Goal: Task Accomplishment & Management: Manage account settings

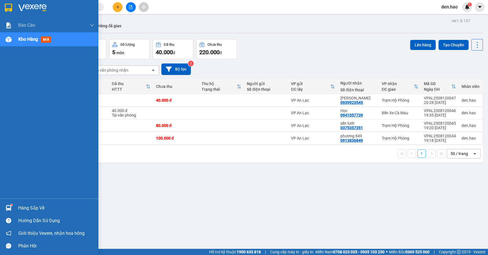
click at [10, 40] on img at bounding box center [9, 40] width 6 height 6
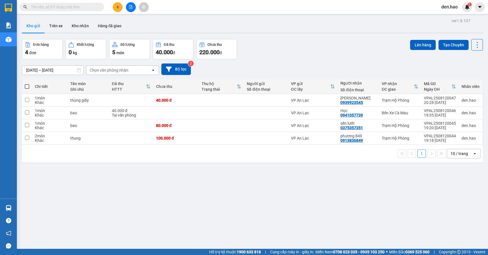
drag, startPoint x: 0, startPoint y: 0, endPoint x: 116, endPoint y: 8, distance: 116.6
click at [116, 8] on icon "plus" at bounding box center [118, 7] width 4 height 4
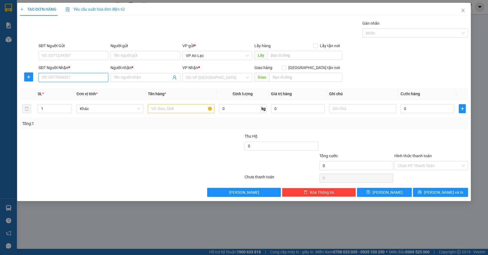
click at [100, 80] on input "SĐT Người Nhận *" at bounding box center [74, 77] width 70 height 9
click at [71, 88] on div "0918786456 - dong" at bounding box center [73, 89] width 63 height 6
type input "0918786456"
type input "dong"
type input "40.000"
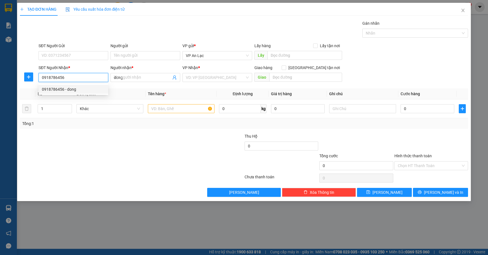
type input "40.000"
type input "0918786456"
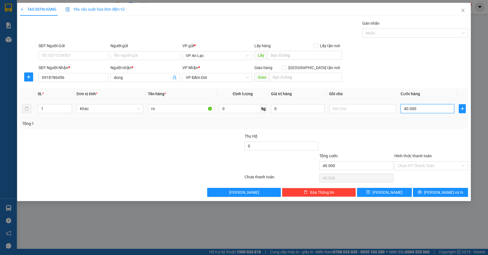
click at [429, 109] on input "40.000" at bounding box center [428, 108] width 54 height 9
type input "0"
click at [185, 109] on input "ro" at bounding box center [181, 108] width 67 height 9
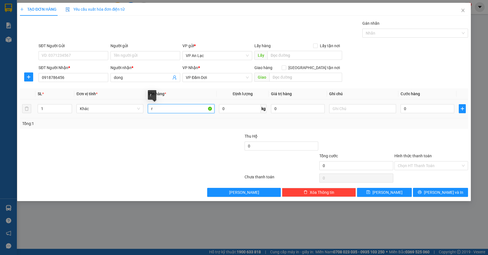
type input "r"
type input "thung"
click at [401, 107] on input "0" at bounding box center [428, 108] width 54 height 9
type input "10"
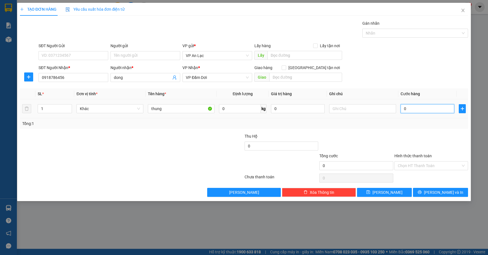
type input "10"
type input "100"
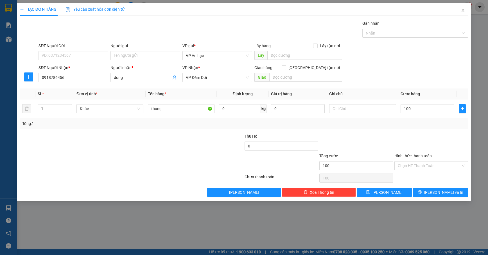
type input "100.000"
click at [466, 121] on div "Tổng: 1" at bounding box center [244, 123] width 448 height 11
click at [424, 129] on div "Tổng: 1" at bounding box center [244, 123] width 448 height 11
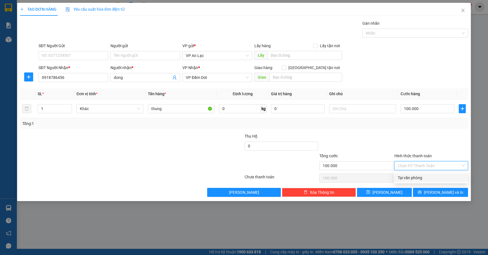
click at [427, 164] on input "Hình thức thanh toán" at bounding box center [429, 166] width 63 height 8
click at [426, 178] on div "Tại văn phòng" at bounding box center [431, 178] width 67 height 6
type input "0"
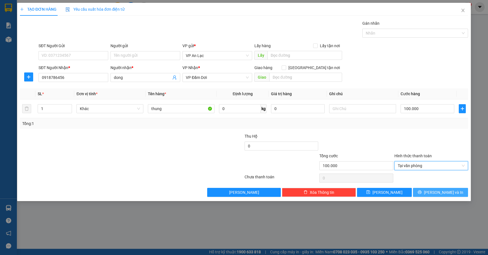
click at [437, 192] on span "Lưu và In" at bounding box center [443, 192] width 39 height 6
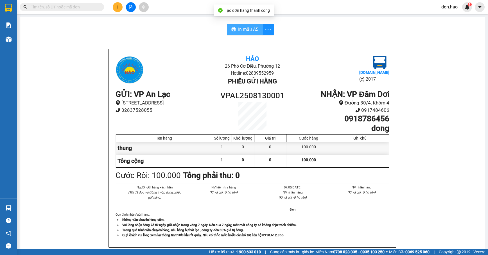
click at [245, 31] on span "In mẫu A5" at bounding box center [248, 29] width 20 height 7
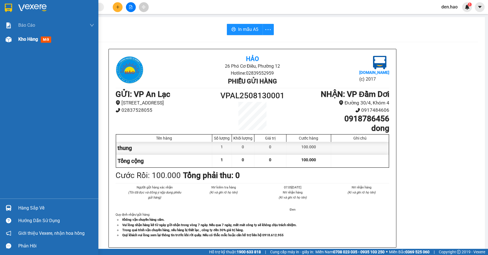
click at [11, 39] on img at bounding box center [9, 40] width 6 height 6
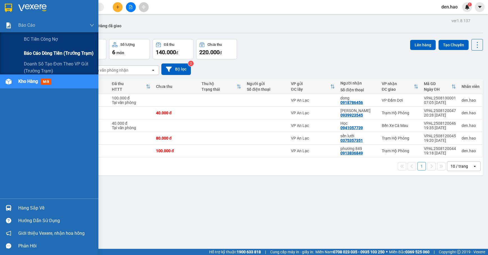
click at [38, 52] on span "Báo cáo dòng tiền (trưởng trạm)" at bounding box center [59, 53] width 70 height 7
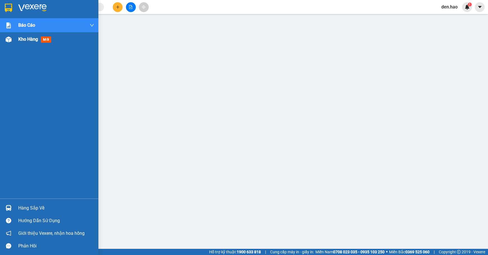
click at [13, 38] on div at bounding box center [9, 40] width 10 height 10
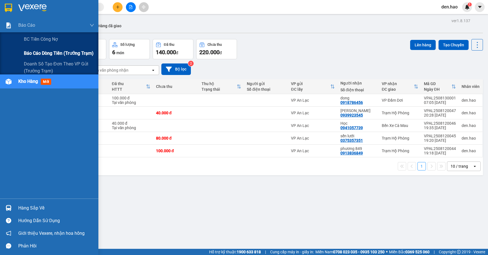
click at [52, 52] on span "Báo cáo dòng tiền (trưởng trạm)" at bounding box center [59, 53] width 70 height 7
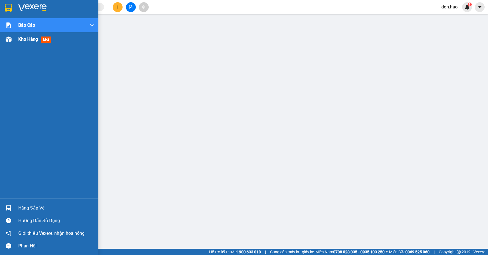
click at [8, 41] on img at bounding box center [9, 40] width 6 height 6
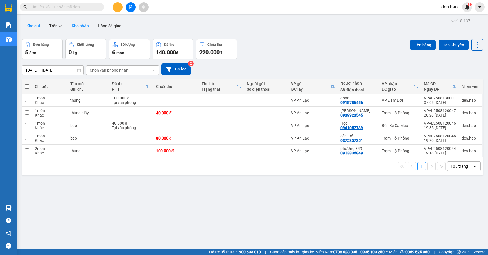
click at [73, 28] on button "Kho nhận" at bounding box center [80, 25] width 26 height 13
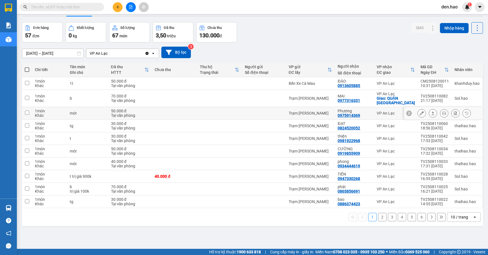
scroll to position [26, 0]
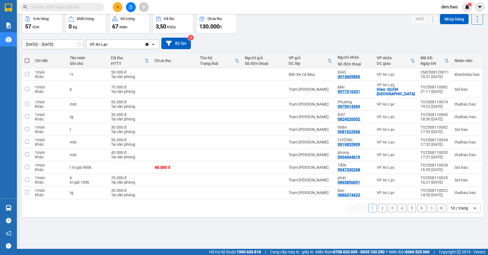
click at [417, 207] on button "6" at bounding box center [421, 208] width 8 height 8
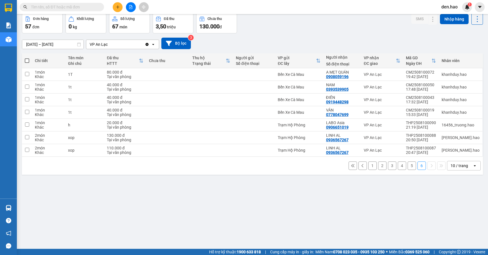
click at [408, 170] on button "5" at bounding box center [412, 166] width 8 height 8
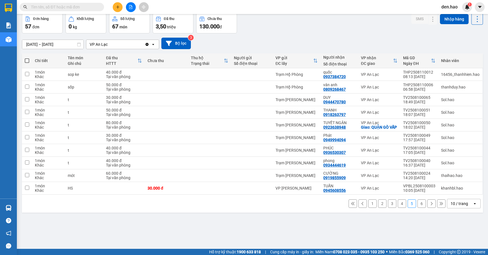
click at [398, 208] on button "4" at bounding box center [402, 204] width 8 height 8
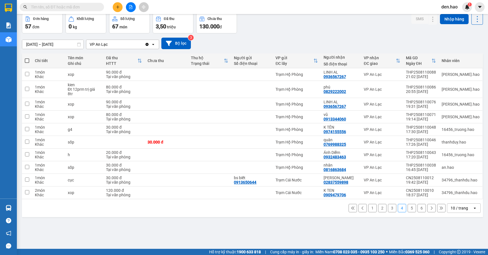
click at [388, 211] on button "3" at bounding box center [392, 208] width 8 height 8
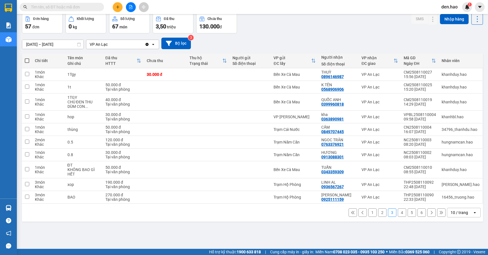
click at [378, 214] on button "2" at bounding box center [382, 213] width 8 height 8
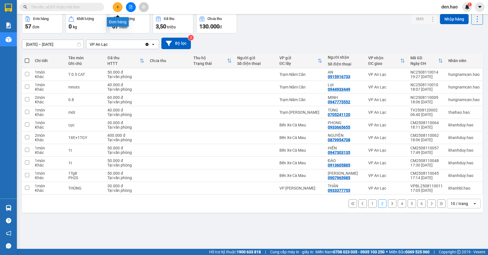
click at [116, 6] on icon "plus" at bounding box center [118, 7] width 4 height 4
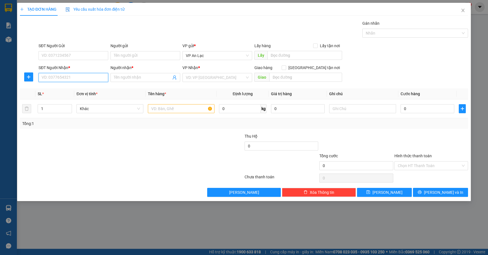
click at [90, 79] on input "SĐT Người Nhận *" at bounding box center [74, 77] width 70 height 9
drag, startPoint x: 465, startPoint y: 13, endPoint x: 464, endPoint y: 9, distance: 3.6
click at [464, 10] on icon "close" at bounding box center [463, 10] width 4 height 4
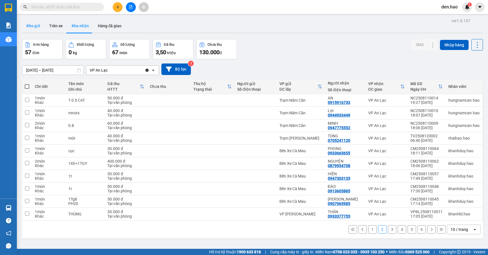
click at [35, 25] on button "Kho gửi" at bounding box center [33, 25] width 23 height 13
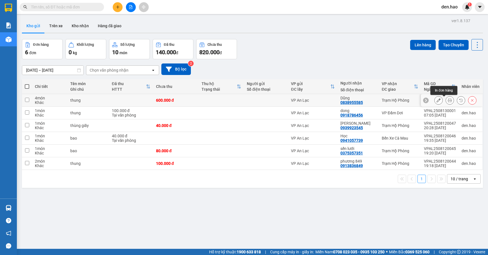
click at [448, 101] on icon at bounding box center [450, 100] width 4 height 4
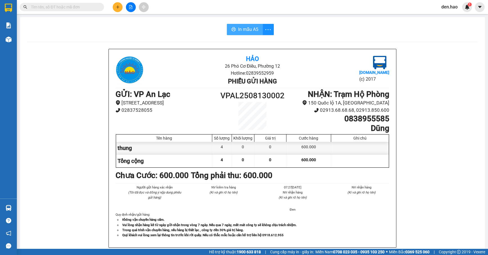
click at [245, 27] on span "In mẫu A5" at bounding box center [248, 29] width 20 height 7
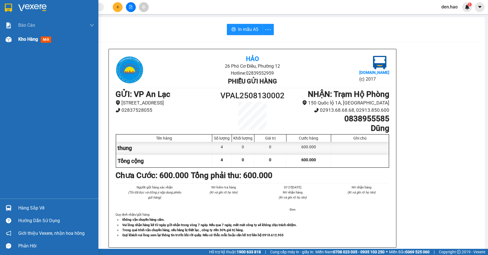
click at [14, 41] on div "Kho hàng mới" at bounding box center [49, 39] width 98 height 14
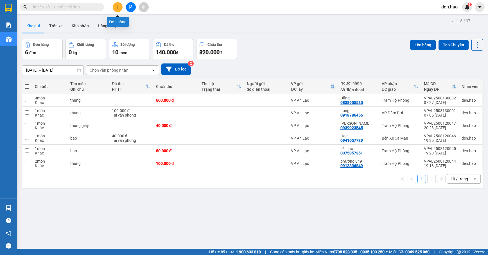
click at [119, 5] on icon "plus" at bounding box center [118, 7] width 4 height 4
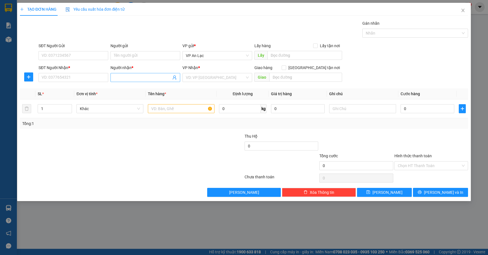
click at [144, 78] on input "Người nhận *" at bounding box center [142, 77] width 57 height 6
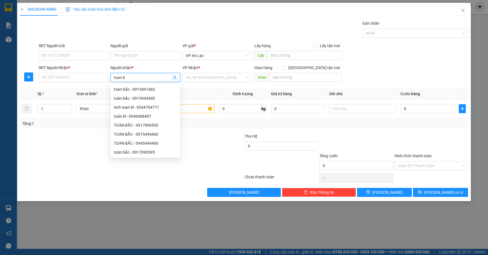
type input "toan bl"
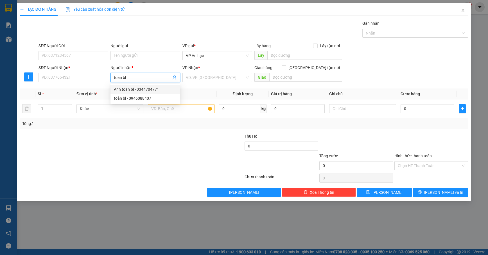
click at [154, 88] on div "Anh toan bl - 0344704771" at bounding box center [145, 89] width 63 height 6
type input "0344704771"
type input "Anh toan bl"
click at [212, 80] on input "search" at bounding box center [215, 77] width 59 height 8
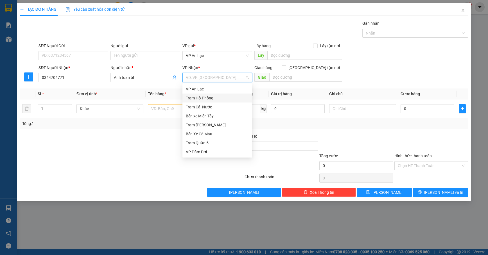
scroll to position [45, 0]
click at [206, 134] on div "VP Bạc Liêu" at bounding box center [217, 134] width 63 height 6
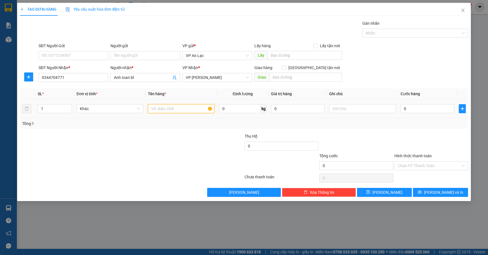
click at [170, 113] on input "text" at bounding box center [181, 108] width 67 height 9
type input "bao"
click at [403, 109] on input "0" at bounding box center [428, 108] width 54 height 9
type input "30"
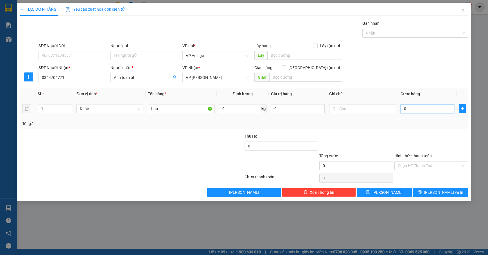
type input "30"
type input "30.000"
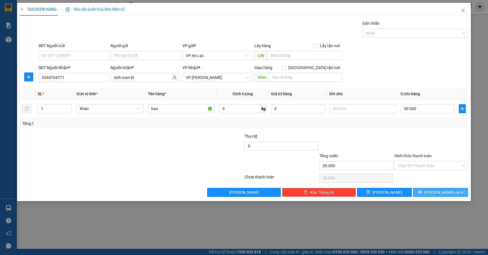
click at [441, 193] on span "Lưu và In" at bounding box center [443, 192] width 39 height 6
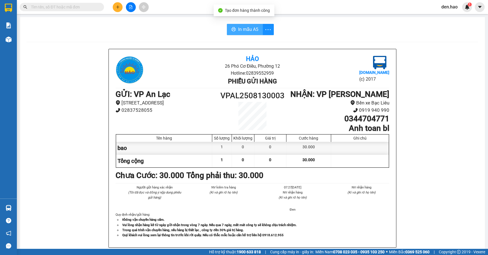
click at [248, 32] on span "In mẫu A5" at bounding box center [248, 29] width 20 height 7
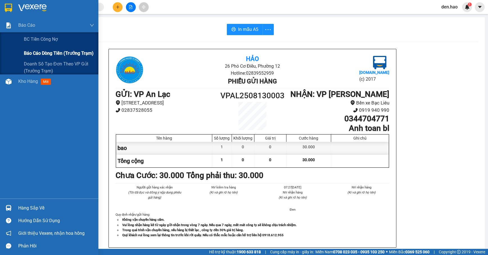
click at [37, 55] on span "Báo cáo dòng tiền (trưởng trạm)" at bounding box center [59, 53] width 70 height 7
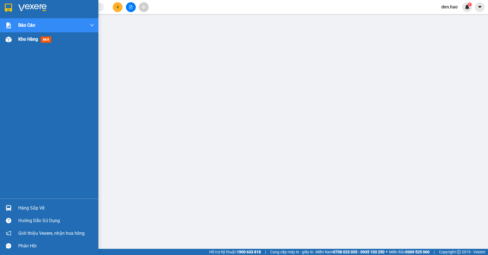
click at [25, 44] on div "Kho hàng mới" at bounding box center [56, 39] width 76 height 14
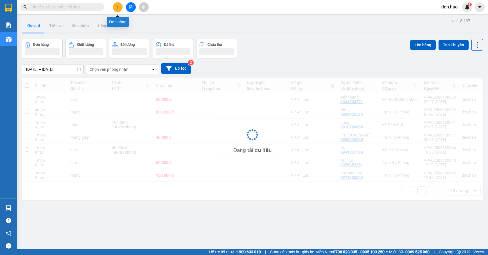
click at [116, 6] on icon "plus" at bounding box center [118, 7] width 4 height 4
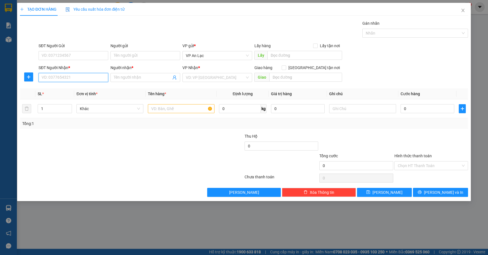
click at [77, 80] on input "SĐT Người Nhận *" at bounding box center [74, 77] width 70 height 9
click at [78, 88] on div "0708095627 - phát cm" at bounding box center [73, 89] width 63 height 6
type input "0708095627"
type input "phát cm"
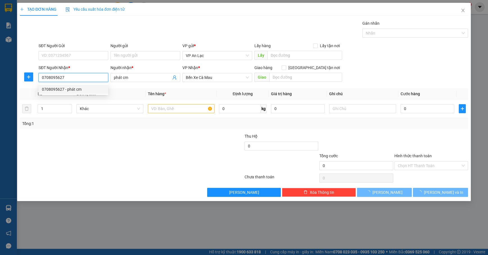
type input "50.000"
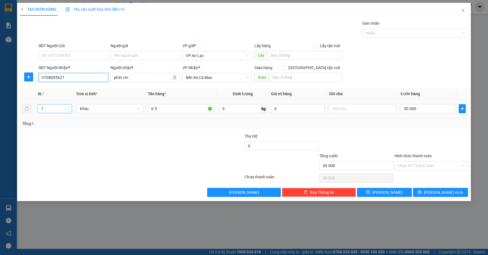
type input "0708095627"
click at [64, 107] on input "1" at bounding box center [55, 109] width 34 height 8
click at [174, 110] on input "0.5" at bounding box center [181, 108] width 67 height 9
type input "0.5 thùng giấy"
click at [439, 112] on input "50.000" at bounding box center [428, 108] width 54 height 9
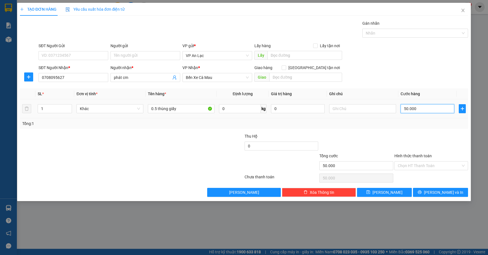
type input "8"
type input "82"
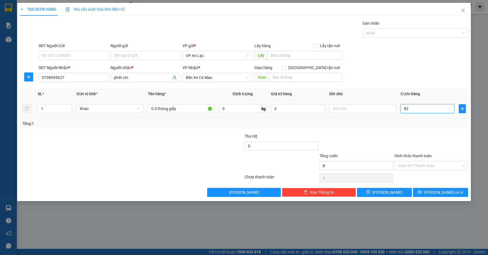
type input "82"
type input "8"
type input "80"
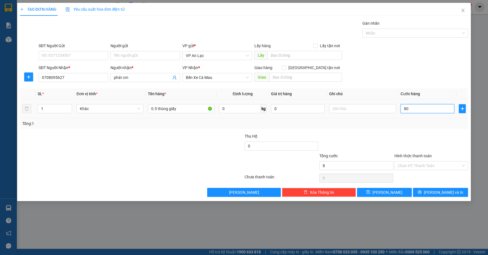
type input "80"
type input "80.000"
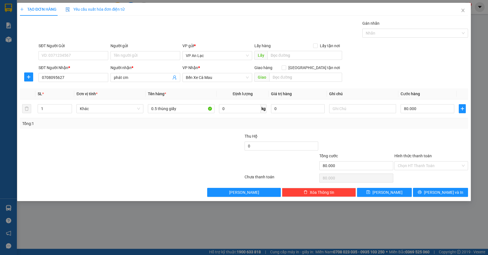
click at [383, 139] on div at bounding box center [356, 143] width 75 height 20
click at [432, 196] on button "Lưu và In" at bounding box center [440, 192] width 55 height 9
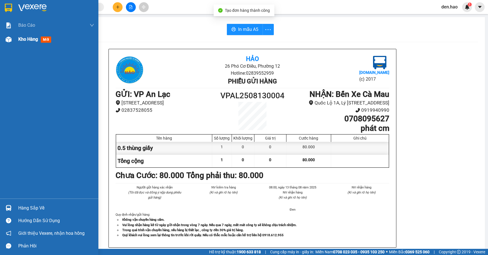
click at [13, 41] on div at bounding box center [9, 40] width 10 height 10
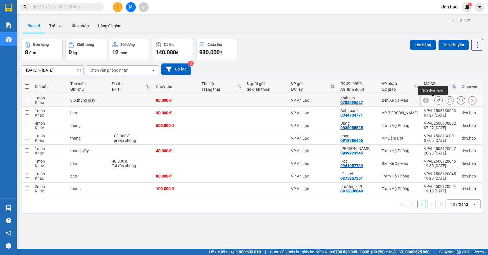
click at [437, 102] on icon at bounding box center [439, 100] width 4 height 4
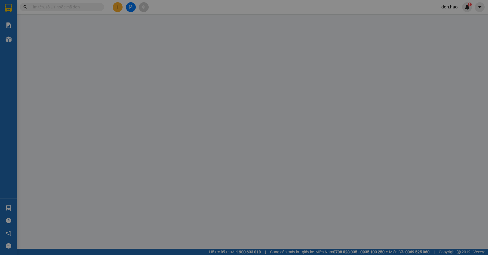
type input "0708095627"
type input "phát cm"
type input "80.000"
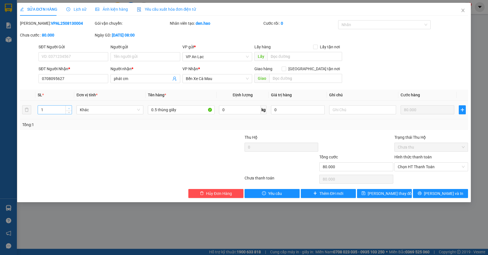
type input "2"
click at [68, 106] on span "Increase Value" at bounding box center [68, 108] width 6 height 5
click at [435, 193] on button "Lưu và In" at bounding box center [440, 193] width 55 height 9
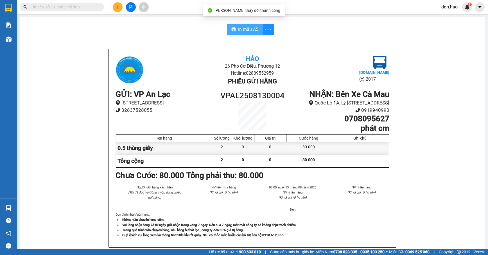
click at [243, 26] on span "In mẫu A5" at bounding box center [248, 29] width 20 height 7
click at [263, 29] on span "more" at bounding box center [268, 29] width 11 height 7
click at [256, 34] on button "In mẫu A5" at bounding box center [245, 29] width 36 height 11
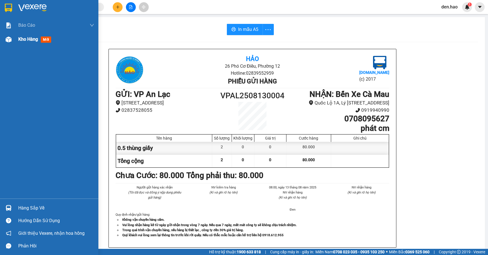
click at [13, 46] on div "Báo cáo BC tiền công nợ Báo cáo dòng tiền (trưởng trạm) Doanh số tạo đơn theo V…" at bounding box center [49, 108] width 98 height 180
drag, startPoint x: 15, startPoint y: 45, endPoint x: 22, endPoint y: 39, distance: 9.4
click at [17, 43] on div "Kho hàng mới" at bounding box center [49, 39] width 98 height 14
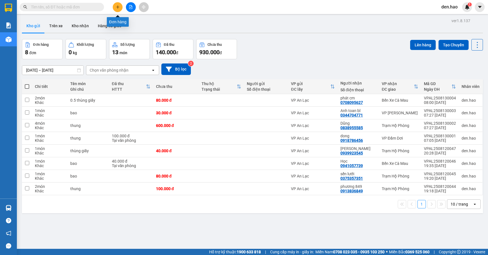
click at [120, 6] on button at bounding box center [118, 7] width 10 height 10
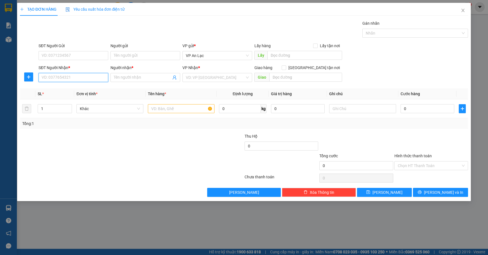
click at [91, 80] on input "SĐT Người Nhận *" at bounding box center [74, 77] width 70 height 9
type input "091646861"
drag, startPoint x: 149, startPoint y: 73, endPoint x: 149, endPoint y: 77, distance: 3.9
click at [149, 74] on div "Người nhận * Tên người nhận" at bounding box center [145, 75] width 70 height 20
click at [149, 77] on input "Người nhận *" at bounding box center [142, 77] width 57 height 6
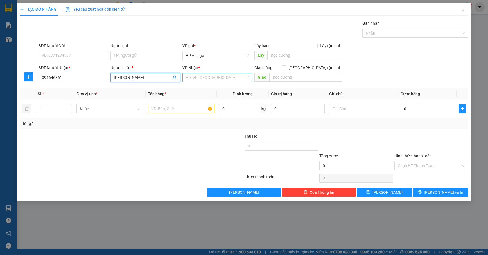
type input "huỳnh đỗ"
click at [207, 80] on input "search" at bounding box center [215, 77] width 59 height 8
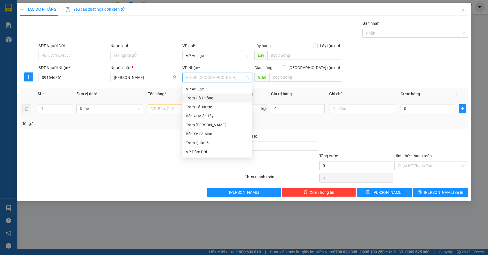
click at [213, 104] on div "Trạm Cái Nước" at bounding box center [217, 107] width 70 height 9
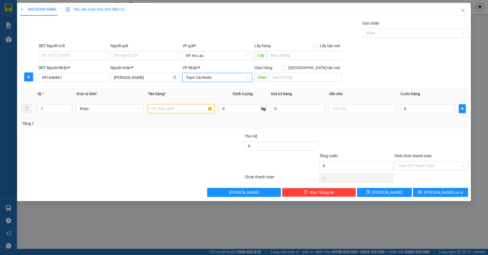
click at [186, 110] on input "text" at bounding box center [181, 108] width 67 height 9
type input "h"
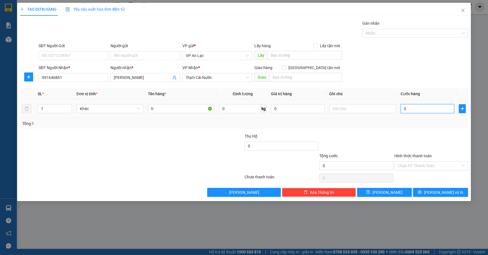
drag, startPoint x: 447, startPoint y: 110, endPoint x: 435, endPoint y: 103, distance: 14.0
click at [446, 109] on input "0" at bounding box center [428, 108] width 54 height 9
type input "4"
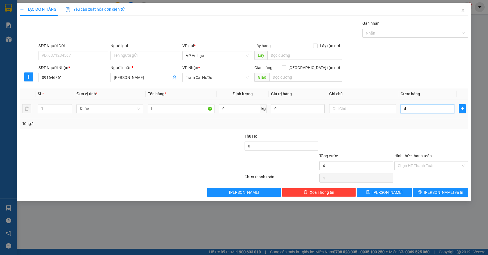
type input "40"
type input "40.000"
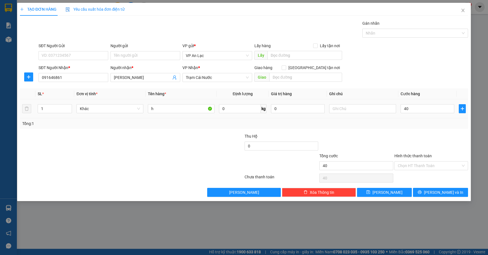
type input "40.000"
click at [425, 124] on div "Tổng: 1" at bounding box center [244, 124] width 444 height 6
click at [438, 192] on span "Lưu và In" at bounding box center [443, 192] width 39 height 6
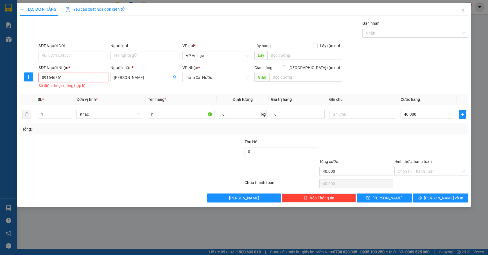
click at [88, 77] on input "091646861" at bounding box center [74, 77] width 70 height 9
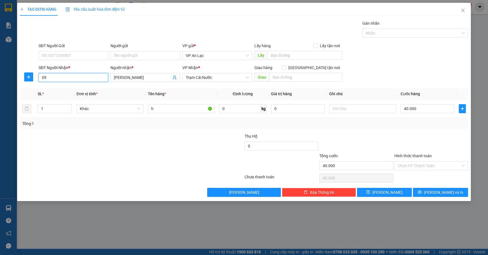
type input "0"
type input "0919646861"
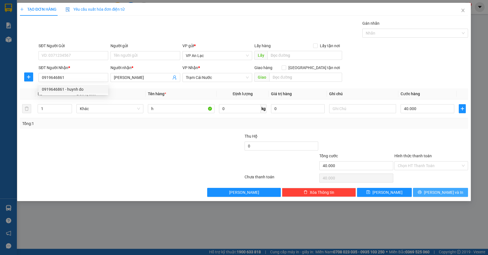
click at [441, 195] on span "Lưu và In" at bounding box center [443, 192] width 39 height 6
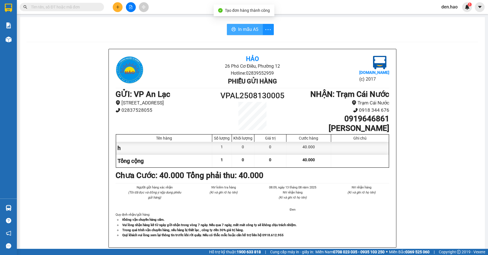
click at [250, 27] on span "In mẫu A5" at bounding box center [248, 29] width 20 height 7
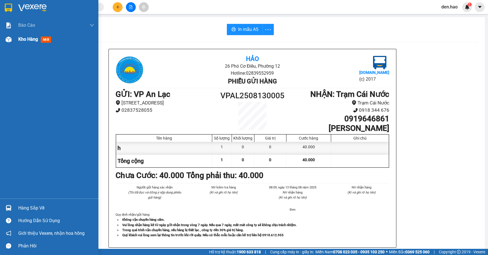
click at [16, 39] on div "Kho hàng mới" at bounding box center [49, 39] width 98 height 14
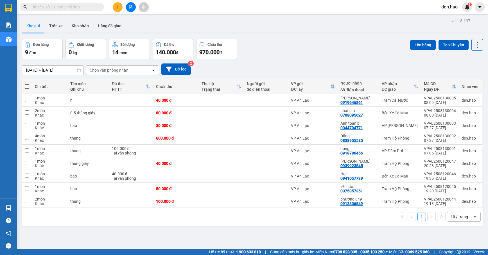
click at [83, 9] on input "text" at bounding box center [64, 7] width 66 height 6
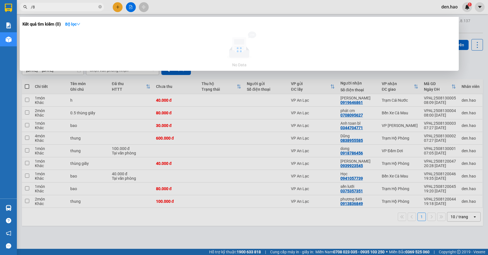
type input "/"
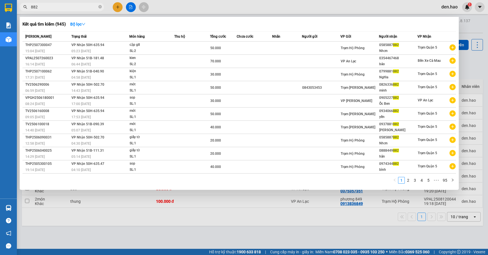
type input "882"
drag, startPoint x: 100, startPoint y: 10, endPoint x: 101, endPoint y: 6, distance: 5.0
click at [101, 6] on span "882" at bounding box center [62, 7] width 84 height 8
click at [101, 6] on icon "close-circle" at bounding box center [99, 6] width 3 height 3
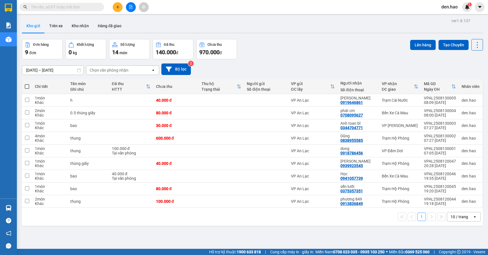
click at [100, 7] on span at bounding box center [99, 7] width 3 height 6
drag, startPoint x: 100, startPoint y: 7, endPoint x: 86, endPoint y: 6, distance: 13.8
click at [99, 7] on span at bounding box center [99, 7] width 3 height 6
click at [86, 6] on input "text" at bounding box center [64, 7] width 66 height 6
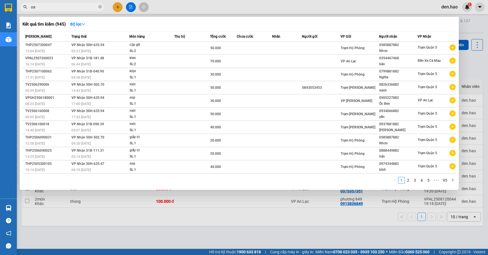
type input "o"
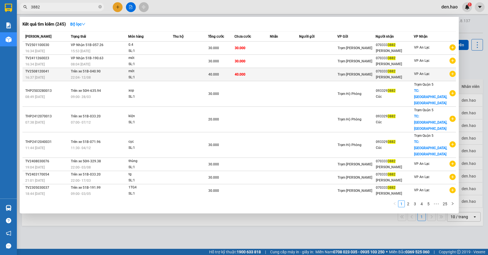
type input "3882"
click at [237, 74] on span "40.000" at bounding box center [240, 75] width 11 height 4
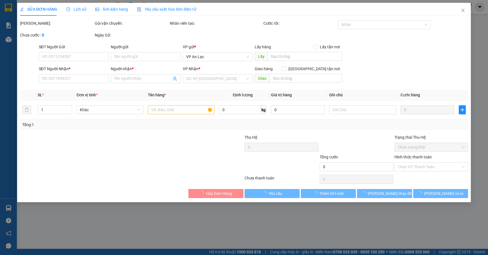
type input "0703333882"
type input "KIỀU PHƯƠNG"
type input "40.000"
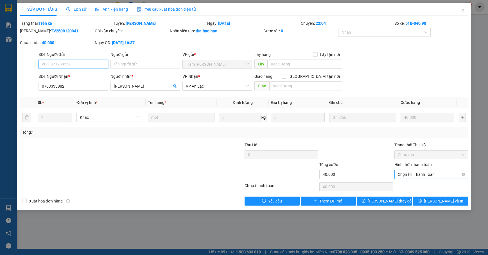
click at [427, 175] on span "Chọn HT Thanh Toán" at bounding box center [431, 174] width 67 height 8
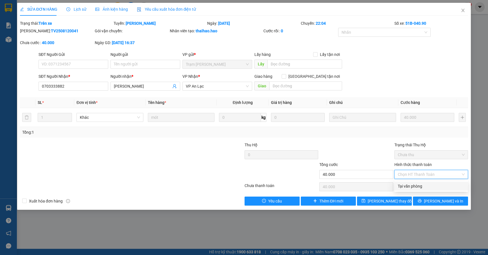
click at [429, 186] on div "Tại văn phòng" at bounding box center [431, 186] width 67 height 6
type input "0"
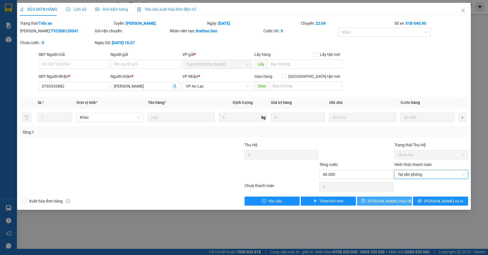
click at [400, 199] on button "Lưu thay đổi" at bounding box center [384, 201] width 55 height 9
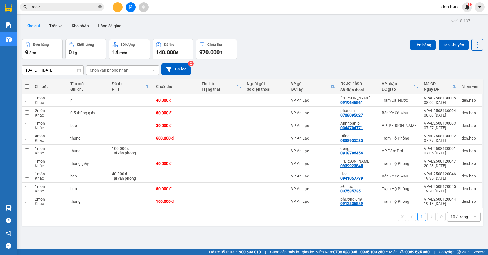
click at [100, 4] on span at bounding box center [99, 6] width 3 height 5
click at [100, 7] on span at bounding box center [99, 7] width 3 height 6
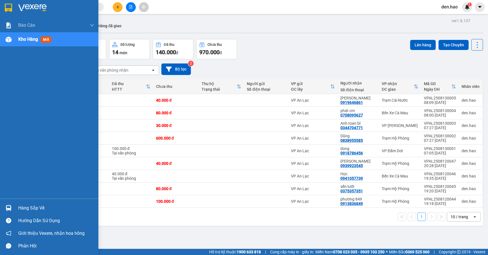
click at [24, 205] on div "Hàng sắp về" at bounding box center [56, 208] width 76 height 8
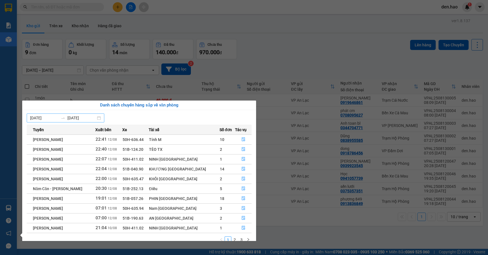
click at [73, 116] on input "13/08/2025" at bounding box center [81, 118] width 28 height 6
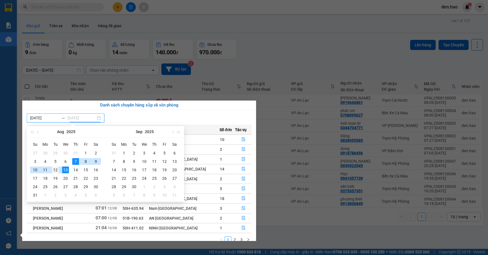
type input "12/08/2025"
click at [55, 170] on div "12" at bounding box center [55, 170] width 7 height 7
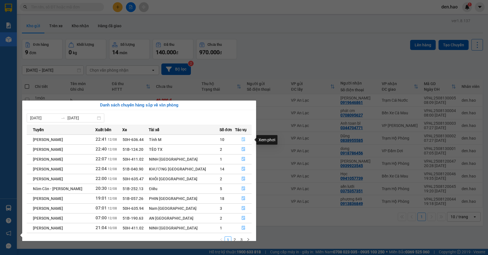
click at [241, 139] on icon "file-done" at bounding box center [243, 139] width 4 height 4
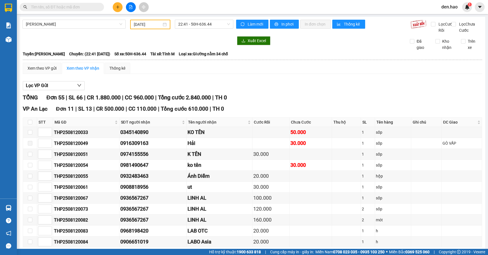
type input "12/08/2025"
click at [31, 125] on input "checkbox" at bounding box center [30, 122] width 4 height 4
checkbox input "true"
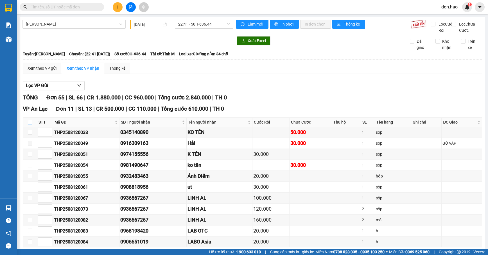
checkbox input "true"
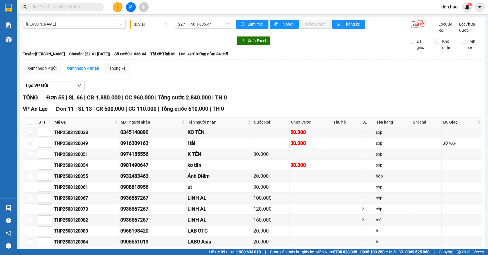
checkbox input "true"
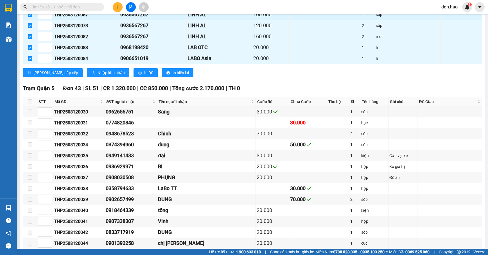
scroll to position [187, 0]
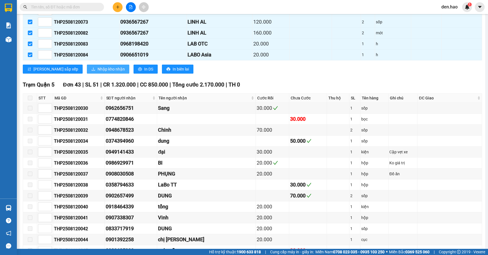
click at [98, 72] on span "Nhập kho nhận" at bounding box center [111, 69] width 27 height 6
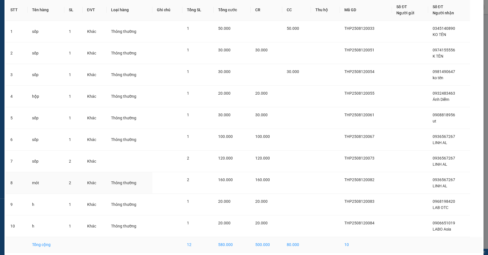
scroll to position [51, 0]
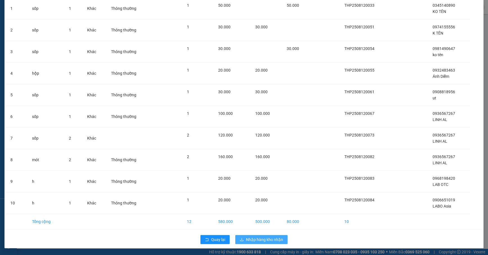
click at [270, 237] on span "Nhập hàng kho nhận" at bounding box center [264, 240] width 37 height 6
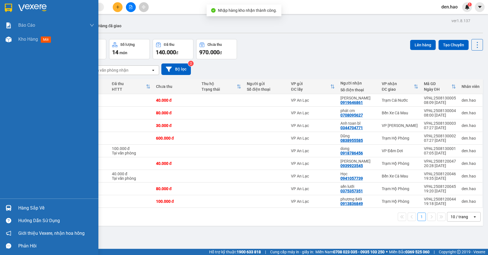
click at [35, 206] on div "Hàng sắp về" at bounding box center [56, 208] width 76 height 8
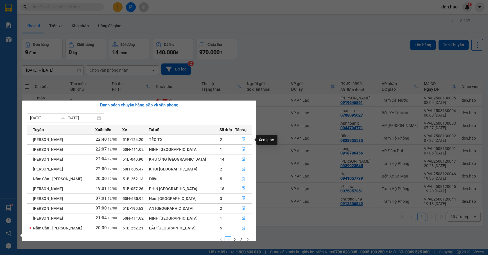
click at [241, 140] on icon "file-done" at bounding box center [243, 139] width 4 height 4
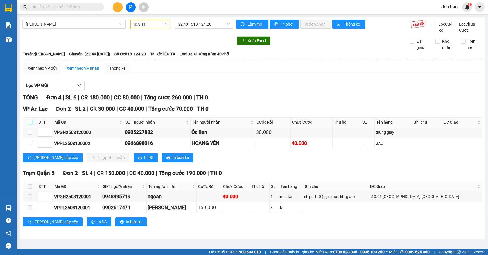
click at [31, 125] on label at bounding box center [30, 122] width 4 height 6
click at [31, 125] on input "checkbox" at bounding box center [30, 122] width 4 height 4
checkbox input "true"
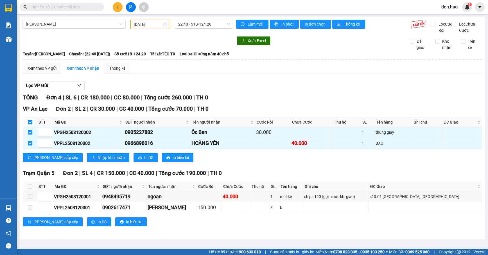
checkbox input "true"
click at [98, 161] on span "Nhập kho nhận" at bounding box center [111, 158] width 27 height 6
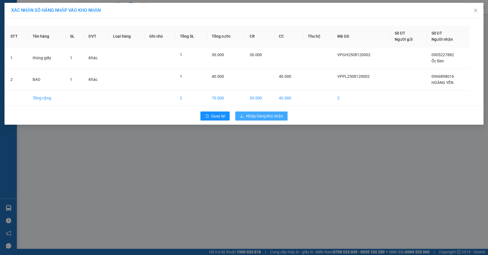
click at [263, 114] on span "Nhập hàng kho nhận" at bounding box center [264, 116] width 37 height 6
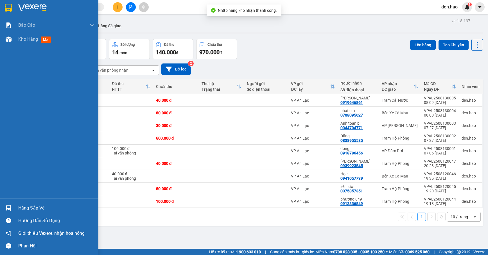
click at [19, 206] on div "Hàng sắp về" at bounding box center [49, 208] width 98 height 13
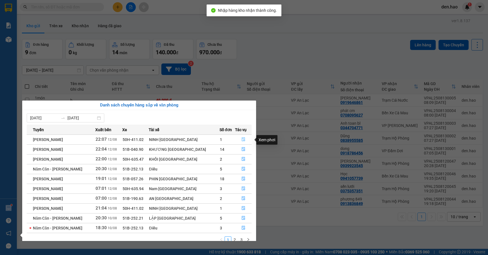
click at [241, 139] on icon "file-done" at bounding box center [243, 139] width 4 height 4
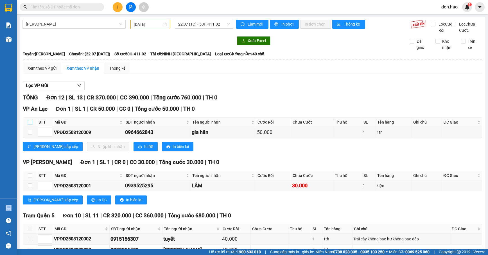
click at [31, 125] on input "checkbox" at bounding box center [30, 122] width 4 height 4
checkbox input "true"
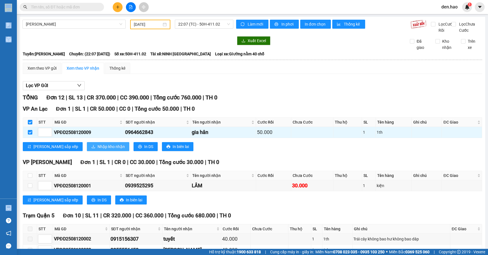
click at [91, 151] on button "Nhập kho nhận" at bounding box center [108, 146] width 42 height 9
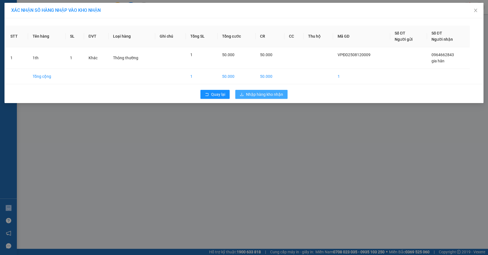
click at [261, 96] on span "Nhập hàng kho nhận" at bounding box center [264, 94] width 37 height 6
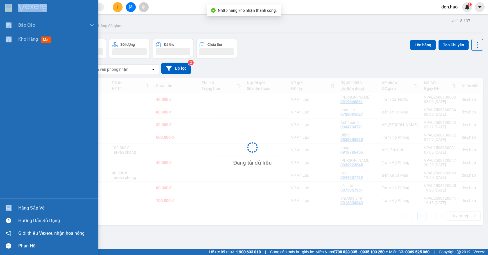
click at [29, 206] on div "Hàng sắp về" at bounding box center [56, 208] width 76 height 8
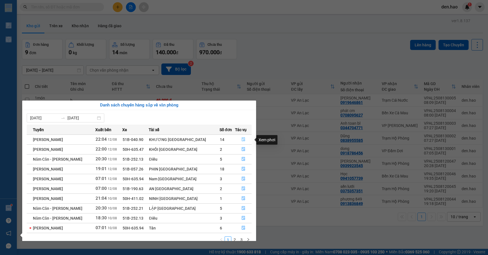
click at [238, 140] on button "button" at bounding box center [243, 139] width 16 height 9
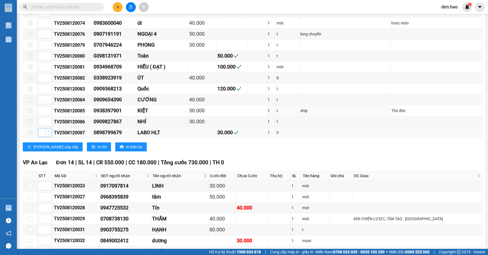
scroll to position [712, 0]
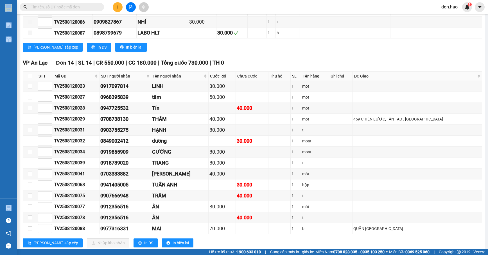
click at [31, 78] on input "checkbox" at bounding box center [30, 76] width 4 height 4
checkbox input "true"
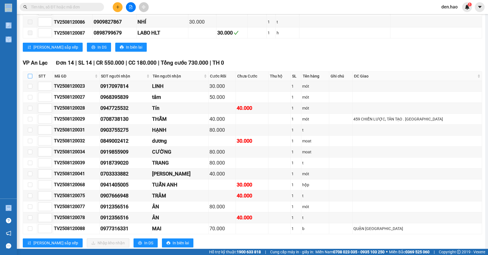
checkbox input "true"
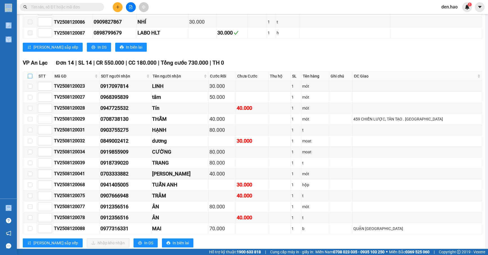
checkbox input "true"
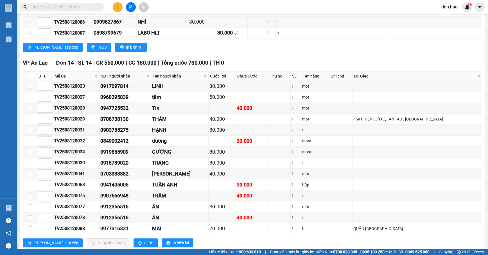
checkbox input "true"
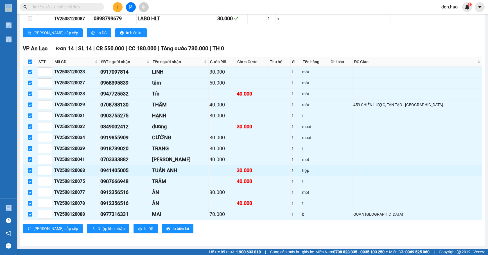
scroll to position [752, 0]
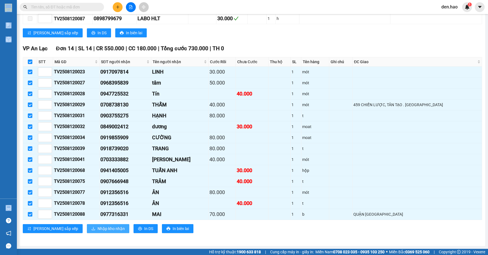
click at [98, 227] on span "Nhập kho nhận" at bounding box center [111, 229] width 27 height 6
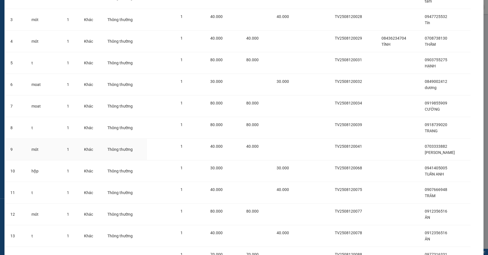
scroll to position [137, 0]
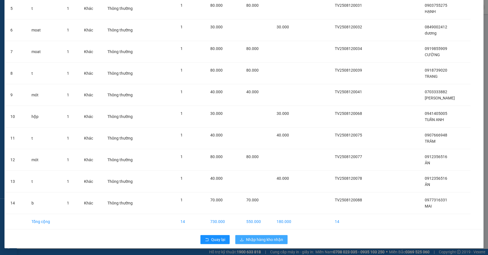
click at [257, 240] on span "Nhập hàng kho nhận" at bounding box center [264, 240] width 37 height 6
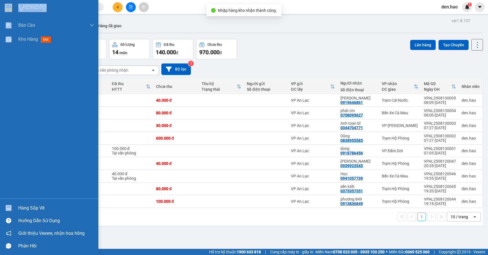
click at [34, 207] on div "Hàng sắp về" at bounding box center [56, 208] width 76 height 8
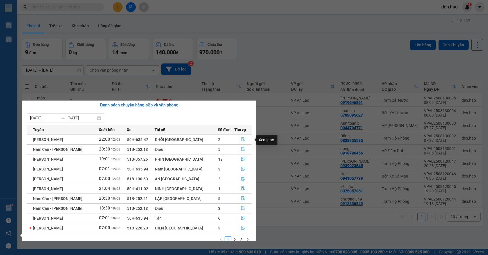
click at [241, 141] on icon "file-done" at bounding box center [243, 139] width 4 height 4
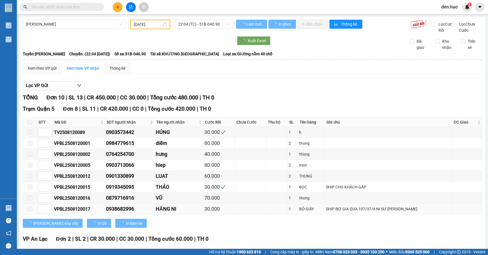
scroll to position [69, 0]
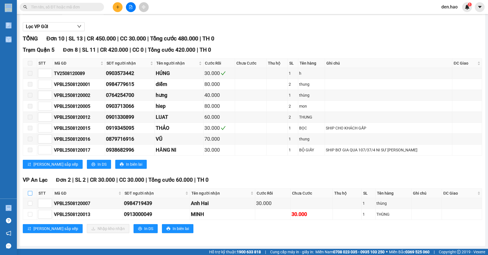
click at [29, 192] on input "checkbox" at bounding box center [30, 193] width 4 height 4
checkbox input "true"
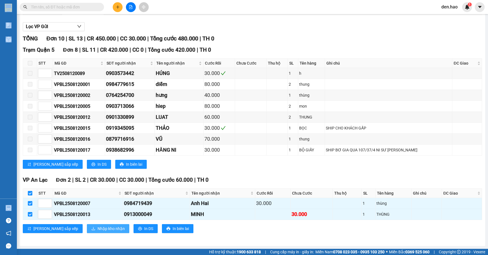
click at [98, 228] on span "Nhập kho nhận" at bounding box center [111, 229] width 27 height 6
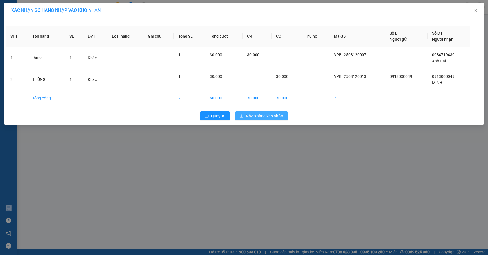
click at [278, 119] on button "Nhập hàng kho nhận" at bounding box center [261, 116] width 52 height 9
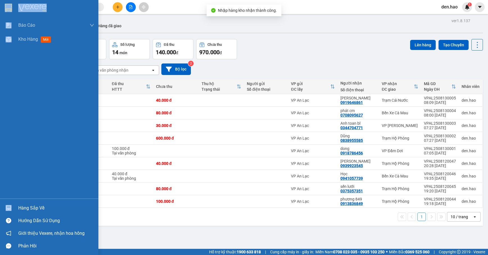
click at [28, 209] on div "Hàng sắp về" at bounding box center [56, 208] width 76 height 8
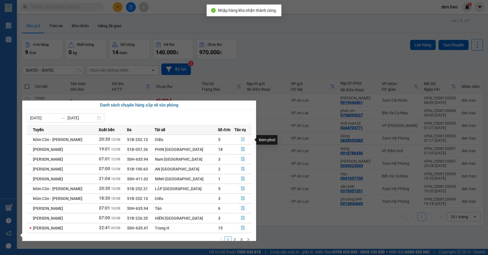
click at [238, 140] on button "button" at bounding box center [243, 139] width 17 height 9
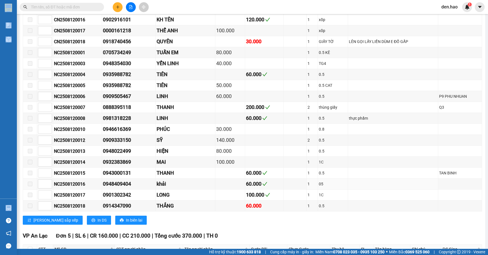
scroll to position [338, 0]
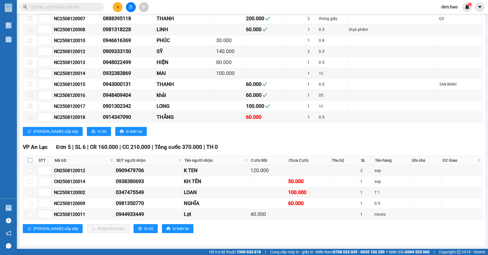
click at [30, 159] on input "checkbox" at bounding box center [30, 160] width 4 height 4
checkbox input "true"
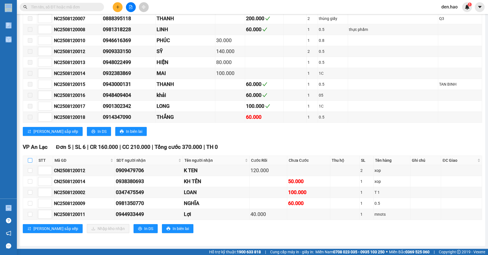
checkbox input "true"
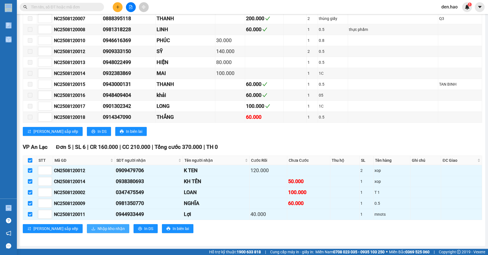
click at [98, 229] on span "Nhập kho nhận" at bounding box center [111, 229] width 27 height 6
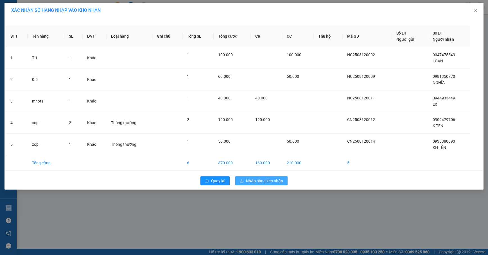
click at [264, 184] on span "Nhập hàng kho nhận" at bounding box center [264, 181] width 37 height 6
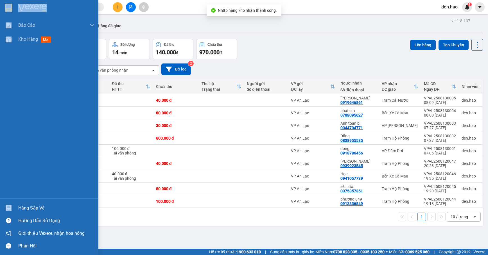
click at [22, 204] on div "Hàng sắp về" at bounding box center [49, 208] width 98 height 13
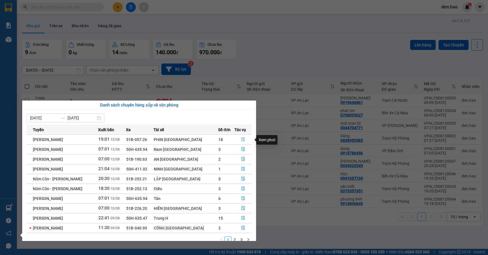
click at [241, 139] on icon "file-done" at bounding box center [243, 139] width 4 height 4
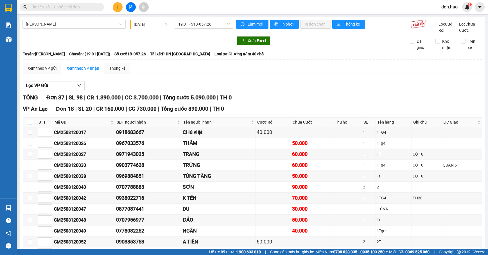
click at [30, 125] on input "checkbox" at bounding box center [30, 122] width 4 height 4
checkbox input "true"
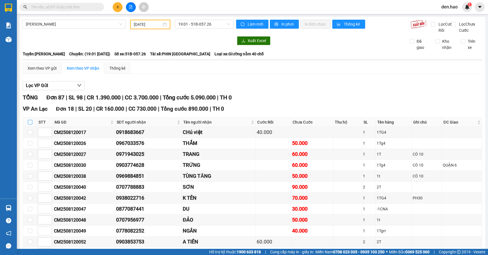
checkbox input "true"
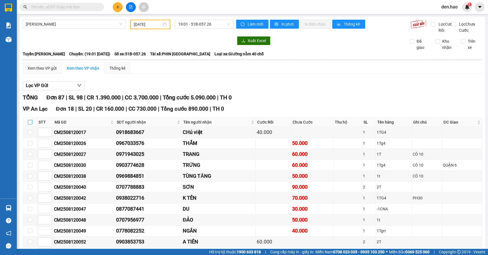
checkbox input "true"
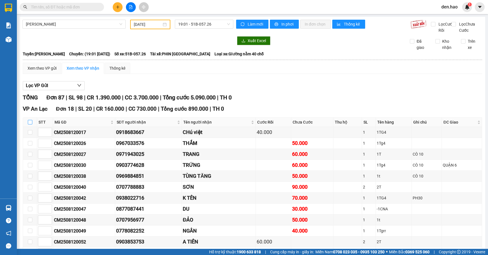
checkbox input "true"
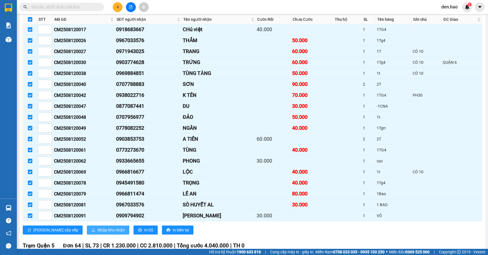
scroll to position [187, 0]
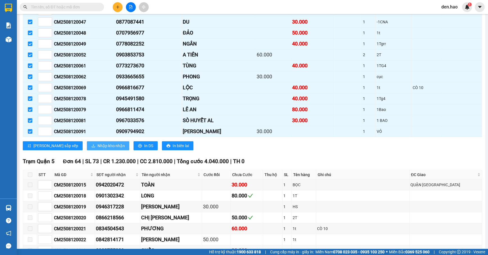
click at [98, 149] on span "Nhập kho nhận" at bounding box center [111, 146] width 27 height 6
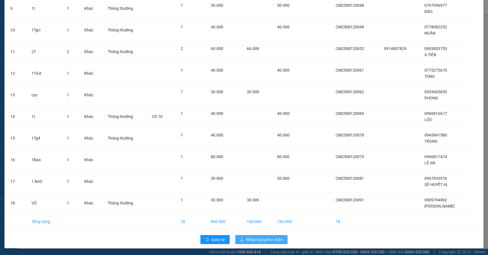
scroll to position [224, 0]
click at [268, 238] on span "Nhập hàng kho nhận" at bounding box center [264, 240] width 37 height 6
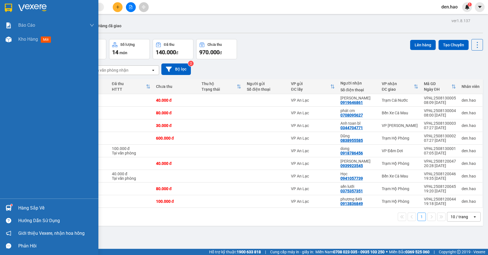
click at [25, 207] on div "Hàng sắp về" at bounding box center [56, 208] width 76 height 8
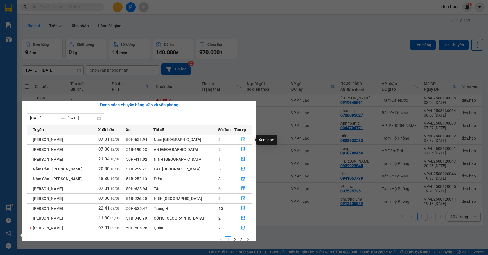
click at [241, 139] on icon "file-done" at bounding box center [243, 139] width 4 height 4
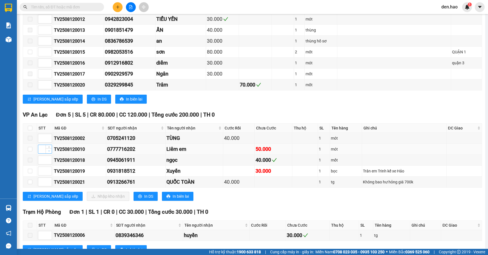
scroll to position [257, 0]
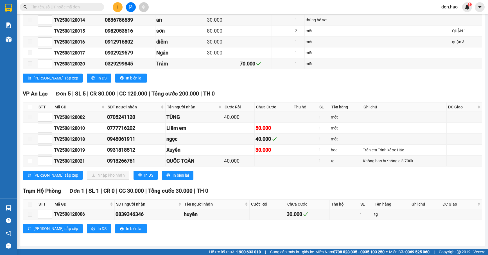
click at [30, 105] on input "checkbox" at bounding box center [30, 107] width 4 height 4
checkbox input "true"
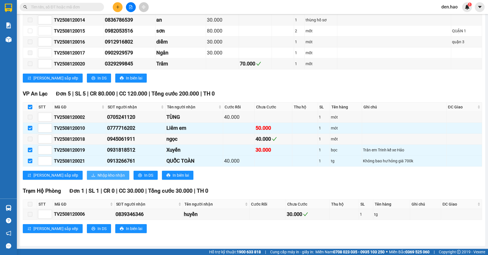
click at [98, 176] on span "Nhập kho nhận" at bounding box center [111, 175] width 27 height 6
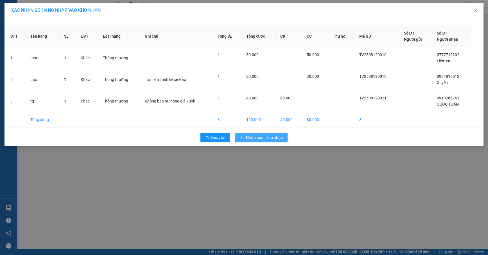
click at [280, 141] on span "Nhập hàng kho nhận" at bounding box center [264, 138] width 37 height 6
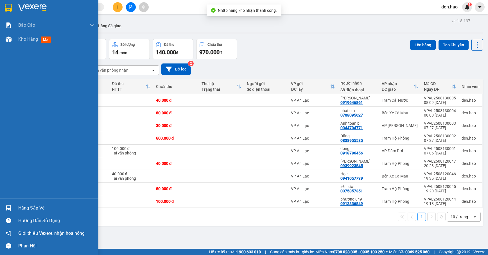
click at [16, 207] on div "Hàng sắp về" at bounding box center [49, 208] width 98 height 13
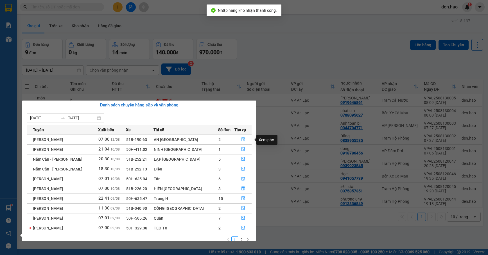
click at [241, 140] on icon "file-done" at bounding box center [243, 139] width 4 height 4
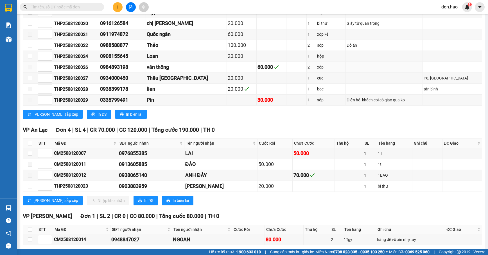
scroll to position [468, 0]
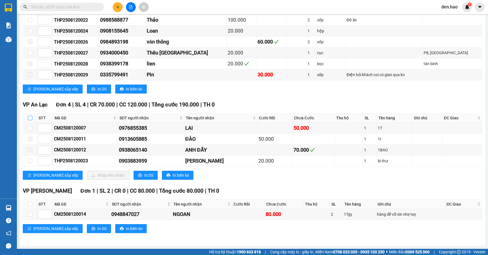
click at [31, 116] on input "checkbox" at bounding box center [30, 118] width 4 height 4
checkbox input "true"
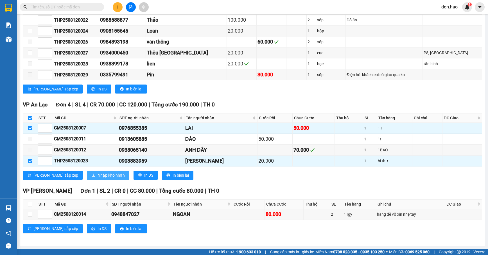
click at [98, 175] on span "Nhập kho nhận" at bounding box center [111, 175] width 27 height 6
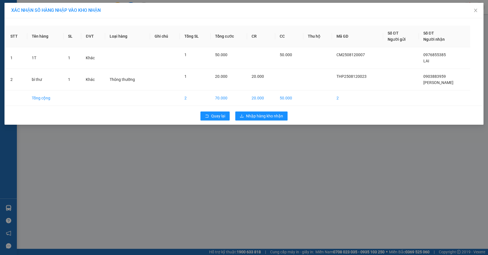
click at [273, 123] on div "Quay lại Nhập hàng kho nhận" at bounding box center [244, 116] width 476 height 15
click at [276, 116] on span "Nhập hàng kho nhận" at bounding box center [264, 116] width 37 height 6
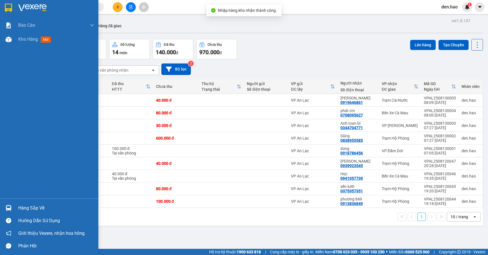
click at [25, 211] on div "Hàng sắp về" at bounding box center [56, 208] width 76 height 8
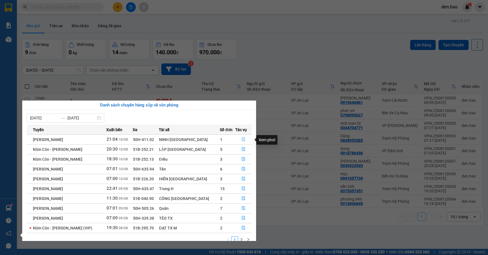
click at [242, 139] on icon "file-done" at bounding box center [243, 140] width 3 height 4
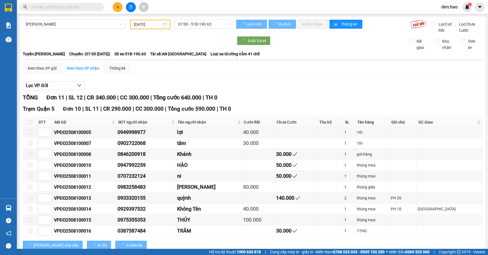
scroll to position [80, 0]
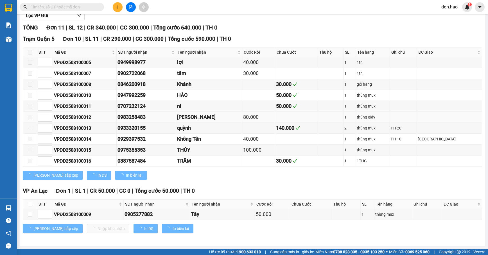
type input "10/08/2025"
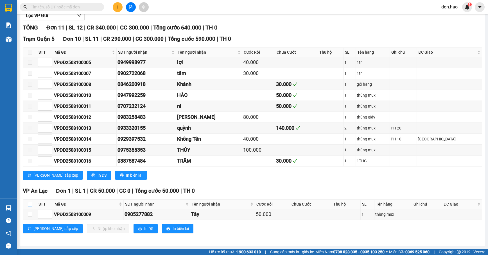
click at [31, 205] on input "checkbox" at bounding box center [30, 204] width 4 height 4
checkbox input "true"
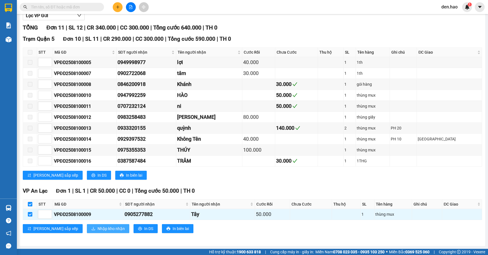
click at [98, 229] on span "Nhập kho nhận" at bounding box center [111, 229] width 27 height 6
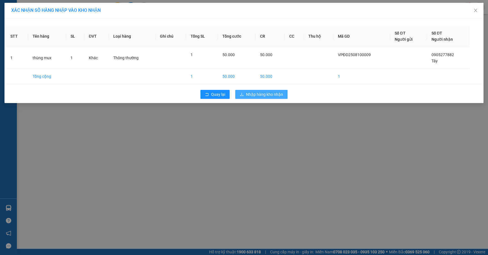
click at [277, 95] on span "Nhập hàng kho nhận" at bounding box center [264, 94] width 37 height 6
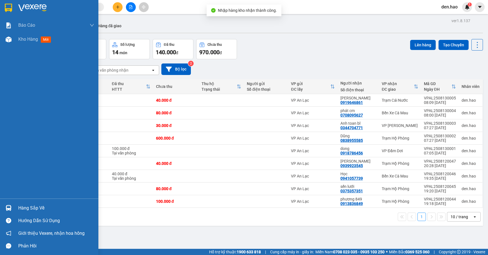
click at [28, 209] on div "Hàng sắp về" at bounding box center [56, 208] width 76 height 8
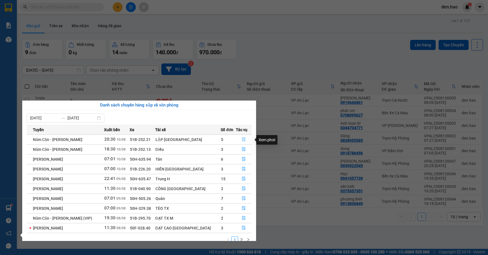
click at [242, 139] on icon "file-done" at bounding box center [244, 139] width 4 height 4
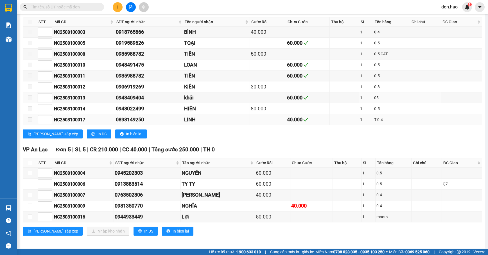
scroll to position [114, 0]
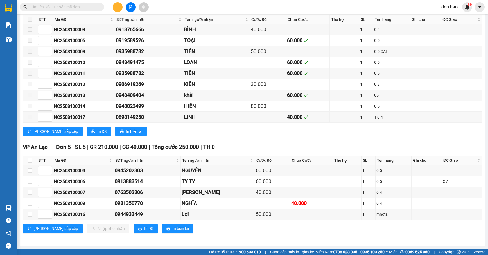
click at [32, 158] on th at bounding box center [30, 160] width 14 height 9
click at [31, 159] on input "checkbox" at bounding box center [30, 160] width 4 height 4
checkbox input "true"
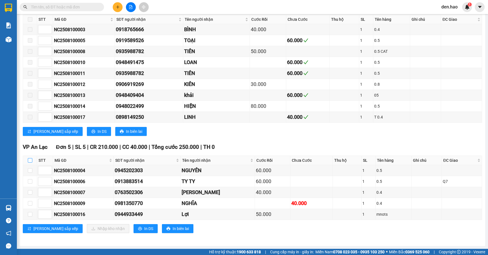
checkbox input "true"
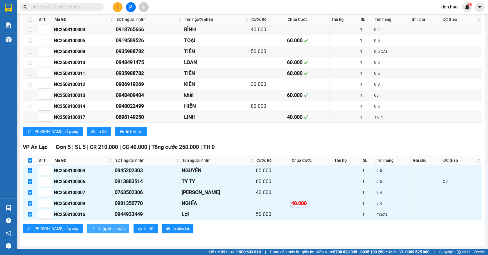
click at [98, 229] on span "Nhập kho nhận" at bounding box center [111, 229] width 27 height 6
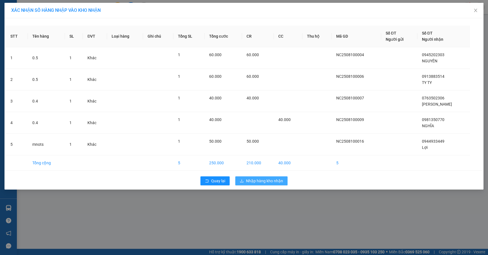
click at [262, 182] on span "Nhập hàng kho nhận" at bounding box center [264, 181] width 37 height 6
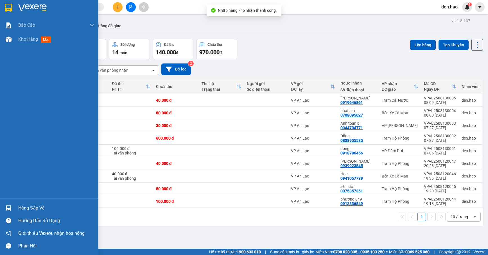
click at [29, 205] on div "Hàng sắp về" at bounding box center [56, 208] width 76 height 8
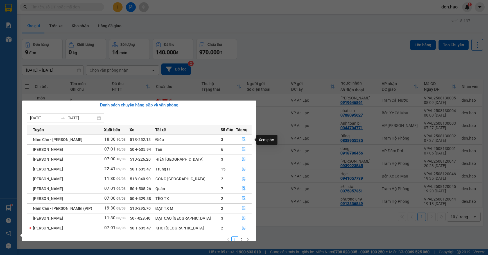
click at [242, 141] on icon "file-done" at bounding box center [244, 139] width 4 height 4
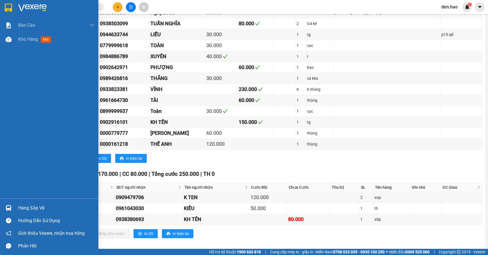
scroll to position [136, 0]
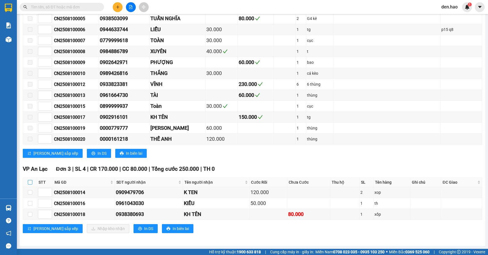
click at [31, 180] on input "checkbox" at bounding box center [30, 182] width 4 height 4
checkbox input "true"
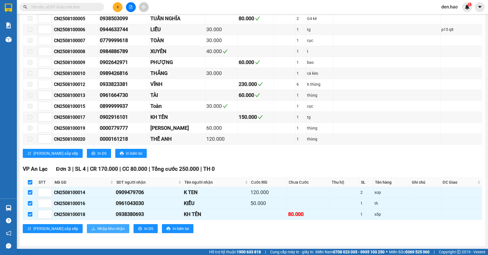
click at [92, 225] on button "Nhập kho nhận" at bounding box center [108, 228] width 42 height 9
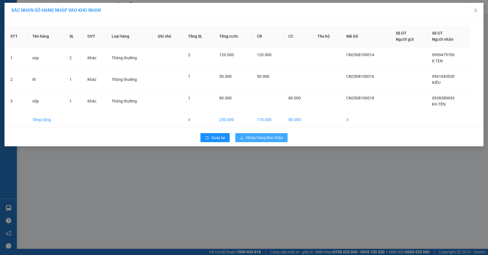
click at [251, 141] on span "Nhập hàng kho nhận" at bounding box center [264, 138] width 37 height 6
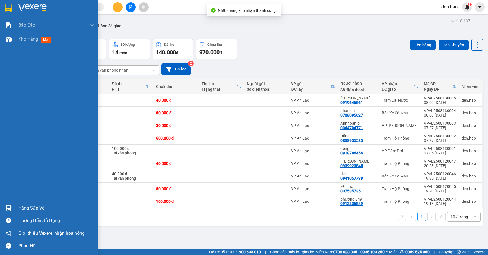
click at [25, 207] on div "Hàng sắp về" at bounding box center [56, 208] width 76 height 8
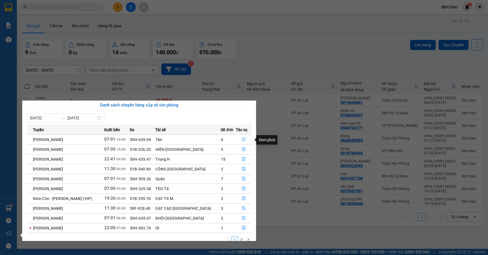
click at [242, 141] on icon "file-done" at bounding box center [244, 139] width 4 height 4
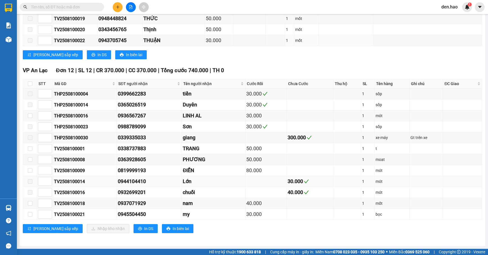
scroll to position [575, 0]
click at [30, 82] on input "checkbox" at bounding box center [30, 84] width 4 height 4
checkbox input "true"
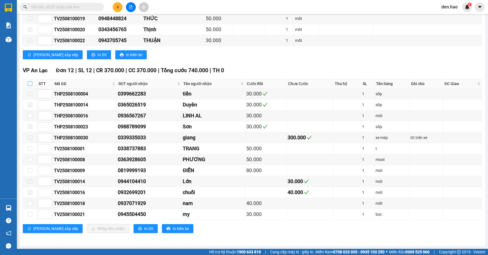
checkbox input "true"
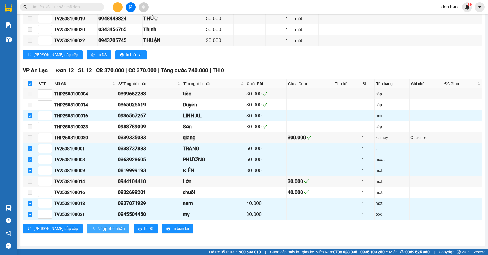
click at [98, 231] on span "Nhập kho nhận" at bounding box center [111, 229] width 27 height 6
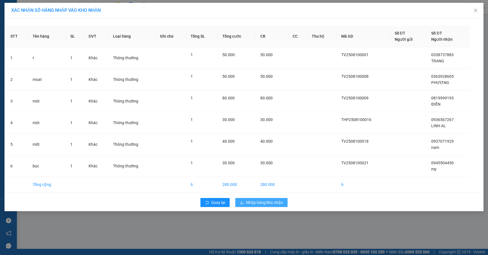
click at [250, 206] on span "Nhập hàng kho nhận" at bounding box center [264, 203] width 37 height 6
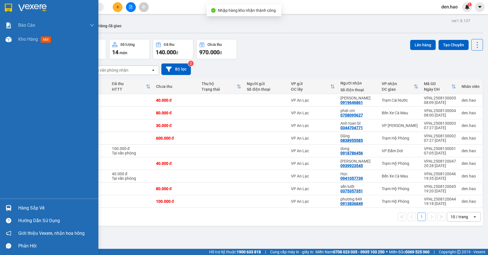
click at [20, 205] on div "Hàng sắp về" at bounding box center [56, 208] width 76 height 8
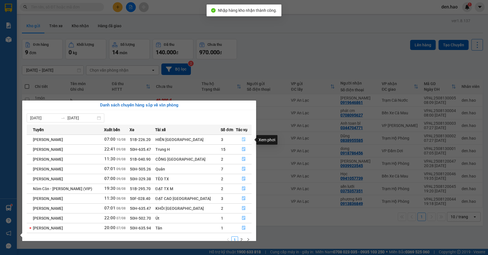
click at [243, 141] on icon "file-done" at bounding box center [243, 140] width 3 height 4
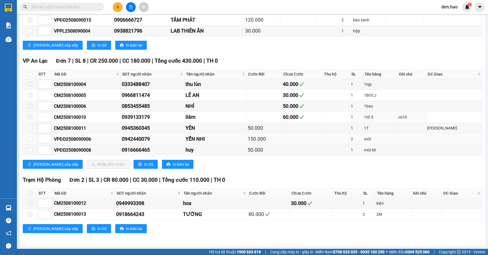
scroll to position [269, 0]
click at [31, 72] on input "checkbox" at bounding box center [30, 74] width 4 height 4
checkbox input "true"
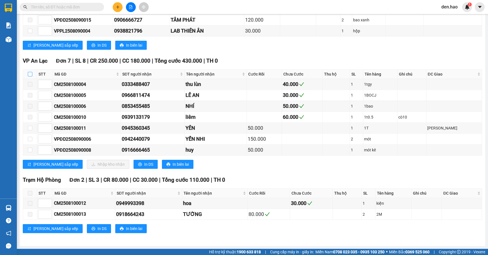
checkbox input "true"
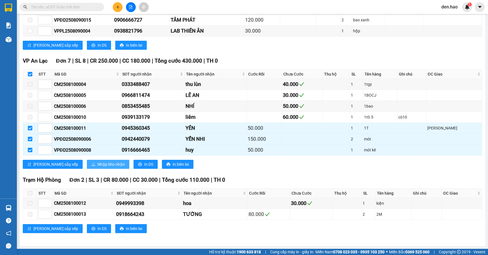
click at [98, 162] on span "Nhập kho nhận" at bounding box center [111, 164] width 27 height 6
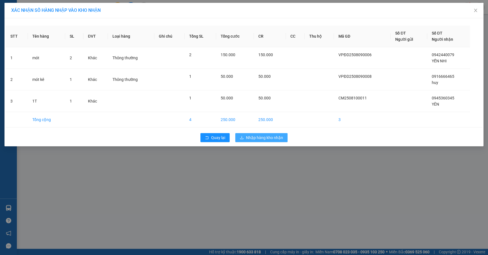
click at [268, 139] on span "Nhập hàng kho nhận" at bounding box center [264, 138] width 37 height 6
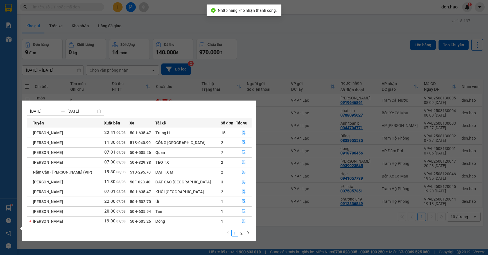
scroll to position [10, 0]
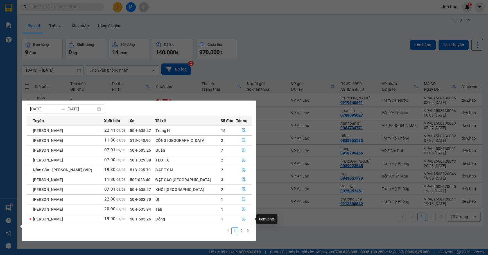
click at [242, 220] on icon "file-done" at bounding box center [244, 219] width 4 height 4
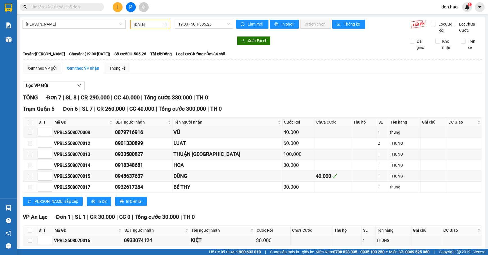
type input "[DATE]"
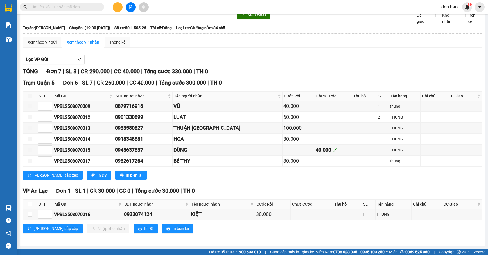
click at [29, 204] on input "checkbox" at bounding box center [30, 204] width 4 height 4
checkbox input "true"
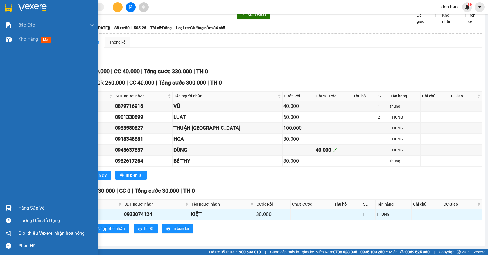
click at [29, 210] on div "Hàng sắp về" at bounding box center [56, 208] width 76 height 8
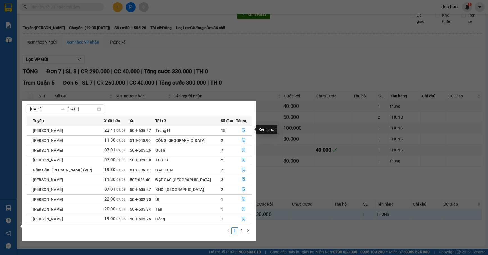
click at [242, 130] on icon "file-done" at bounding box center [244, 130] width 4 height 4
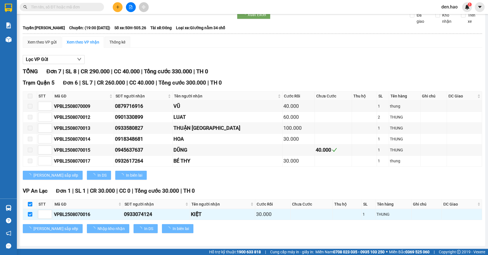
checkbox input "false"
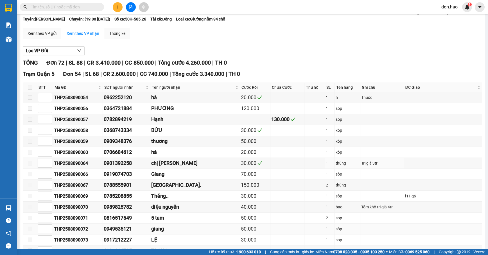
type input "09/08/2025"
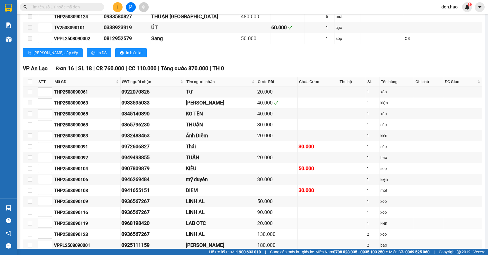
scroll to position [747, 0]
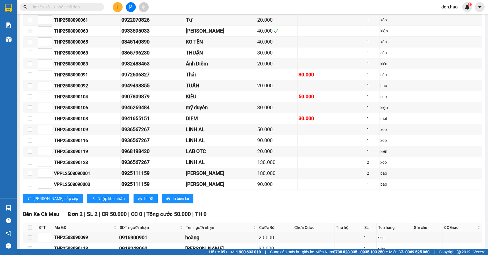
click at [30, 12] on input "checkbox" at bounding box center [30, 10] width 4 height 4
checkbox input "true"
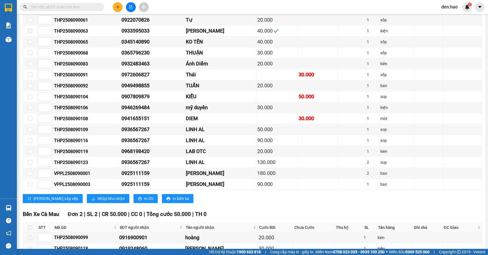
checkbox input "true"
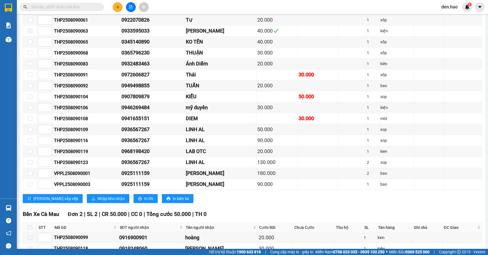
checkbox input "true"
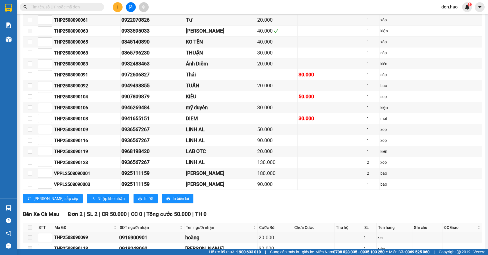
checkbox input "true"
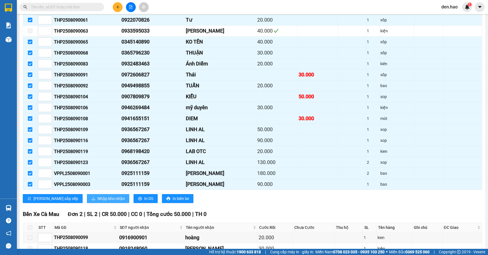
click at [98, 202] on span "Nhập kho nhận" at bounding box center [111, 199] width 27 height 6
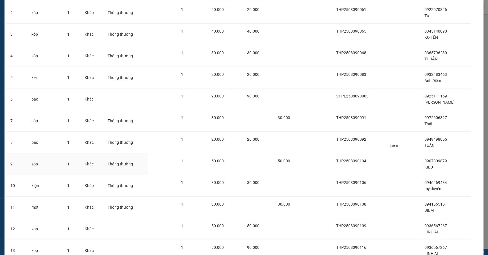
scroll to position [159, 0]
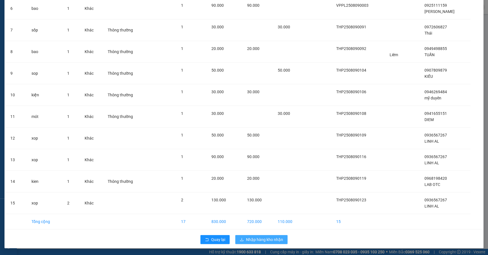
click at [271, 242] on span "Nhập hàng kho nhận" at bounding box center [264, 240] width 37 height 6
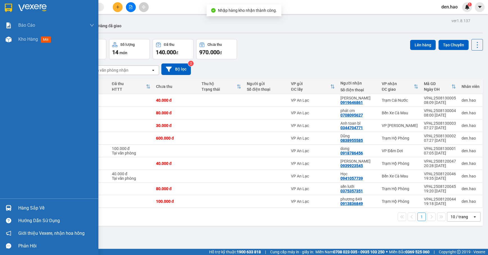
click at [19, 207] on div "Hàng sắp về" at bounding box center [56, 208] width 76 height 8
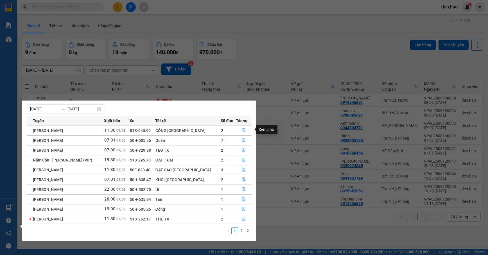
click at [243, 130] on icon "file-done" at bounding box center [244, 130] width 4 height 4
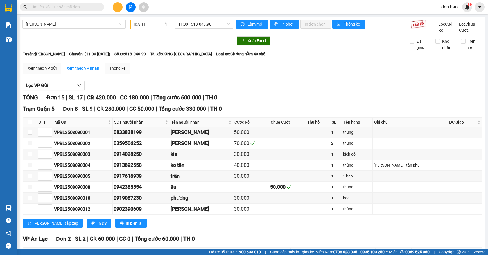
scroll to position [210, 0]
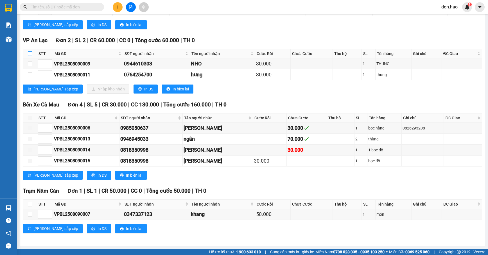
click at [28, 51] on input "checkbox" at bounding box center [30, 53] width 4 height 4
checkbox input "true"
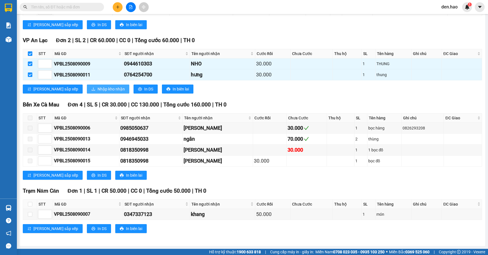
click at [98, 88] on span "Nhập kho nhận" at bounding box center [111, 89] width 27 height 6
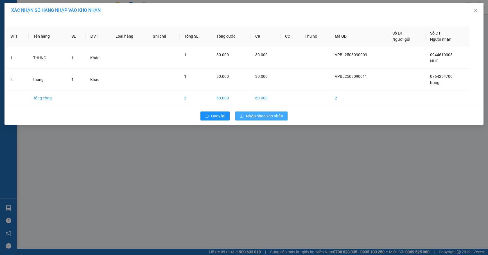
click at [278, 117] on span "Nhập hàng kho nhận" at bounding box center [264, 116] width 37 height 6
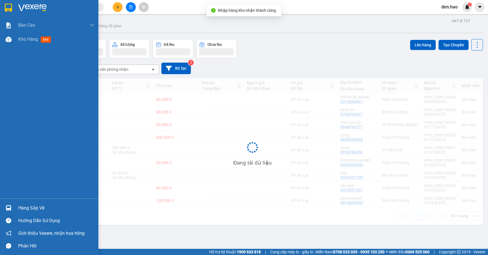
click at [21, 206] on div "Hàng sắp về" at bounding box center [56, 208] width 76 height 8
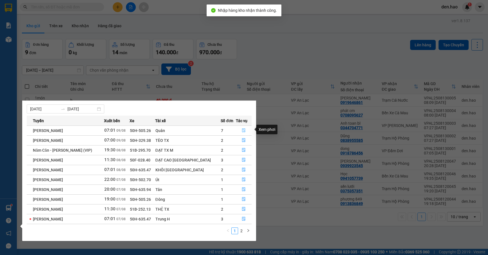
click at [242, 129] on icon "file-done" at bounding box center [244, 130] width 4 height 4
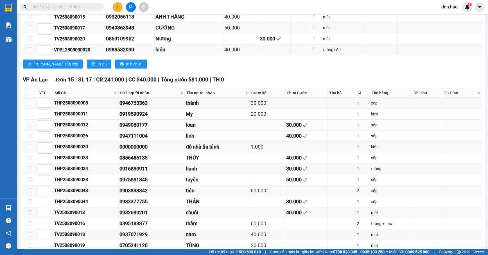
scroll to position [749, 0]
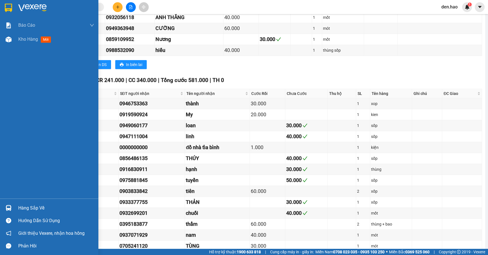
click at [40, 204] on div "Hàng sắp về" at bounding box center [49, 208] width 98 height 13
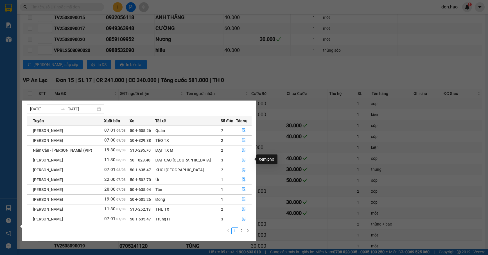
drag, startPoint x: 241, startPoint y: 160, endPoint x: 234, endPoint y: 160, distance: 7.0
click at [242, 160] on icon "file-done" at bounding box center [244, 160] width 4 height 4
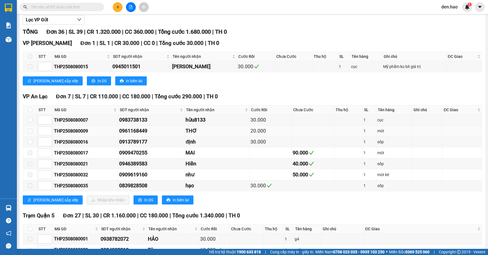
scroll to position [141, 0]
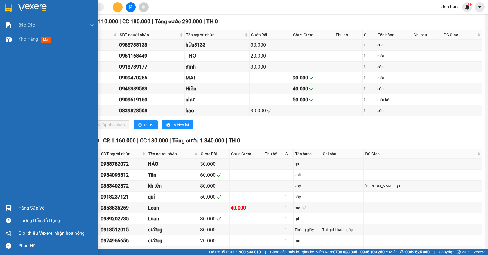
click at [23, 206] on div "Hàng sắp về" at bounding box center [56, 208] width 76 height 8
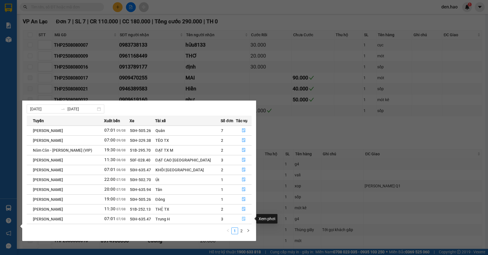
click at [242, 220] on icon "file-done" at bounding box center [243, 219] width 3 height 4
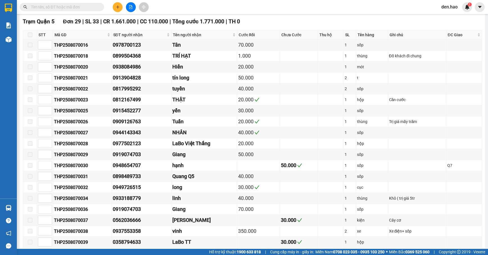
type input "07/08/2025"
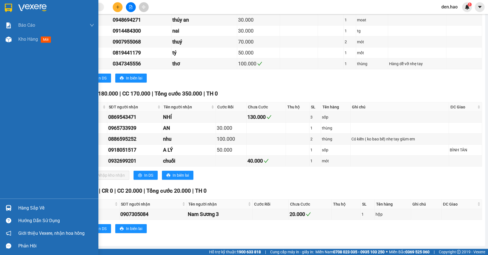
click at [22, 209] on div "Hàng sắp về" at bounding box center [56, 208] width 76 height 8
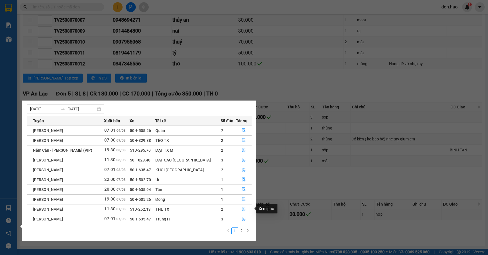
click at [242, 209] on icon "file-done" at bounding box center [244, 209] width 4 height 4
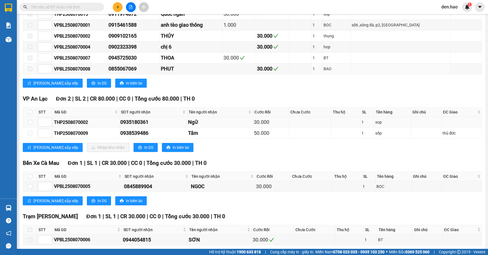
scroll to position [240, 0]
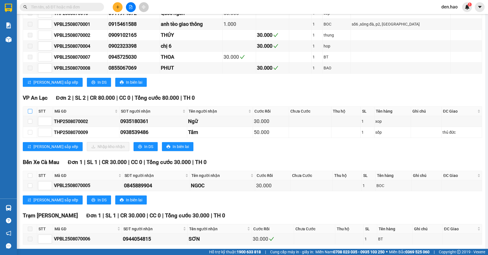
click at [30, 114] on input "checkbox" at bounding box center [30, 111] width 4 height 4
checkbox input "true"
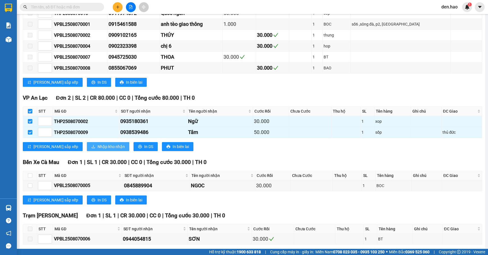
click at [98, 150] on span "Nhập kho nhận" at bounding box center [111, 147] width 27 height 6
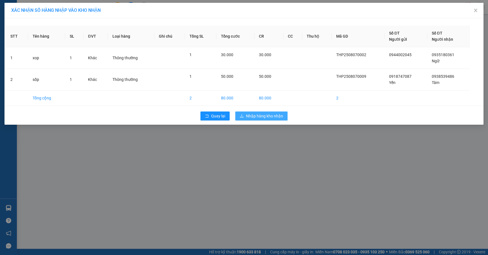
click at [276, 117] on span "Nhập hàng kho nhận" at bounding box center [264, 116] width 37 height 6
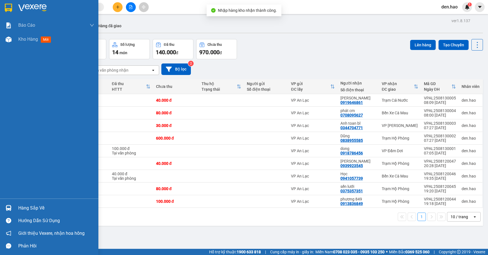
click at [45, 205] on div "Hàng sắp về" at bounding box center [56, 208] width 76 height 8
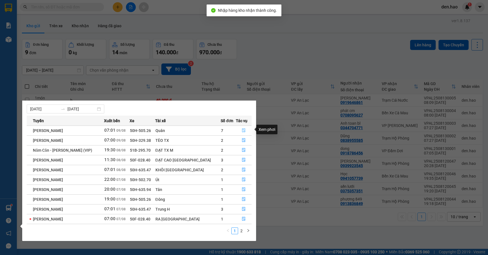
click at [242, 129] on icon "file-done" at bounding box center [244, 130] width 4 height 4
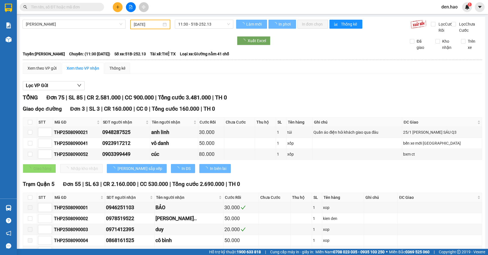
type input "09/08/2025"
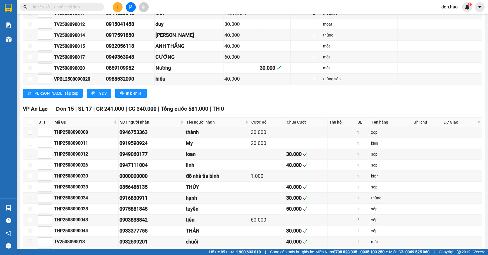
scroll to position [824, 0]
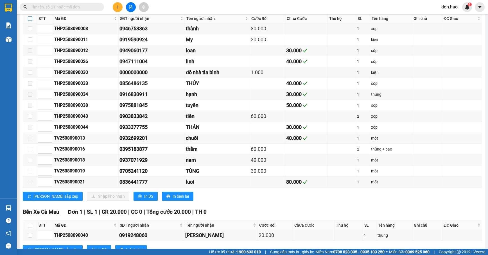
click at [30, 21] on input "checkbox" at bounding box center [30, 18] width 4 height 4
checkbox input "true"
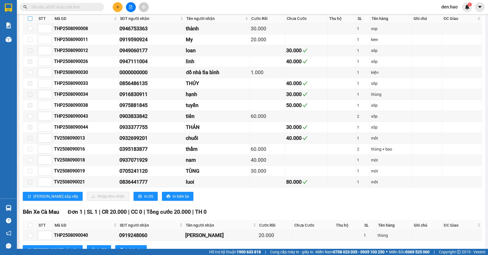
checkbox input "true"
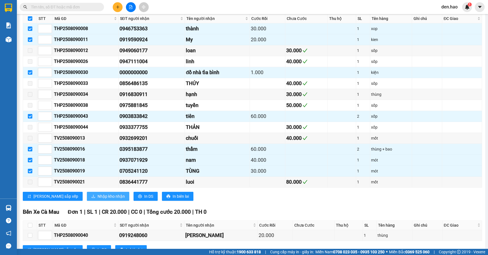
click at [98, 200] on span "Nhập kho nhận" at bounding box center [111, 196] width 27 height 6
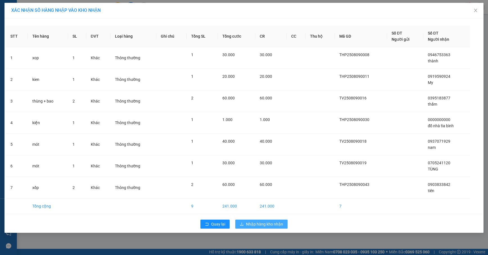
click at [272, 224] on span "Nhập hàng kho nhận" at bounding box center [264, 224] width 37 height 6
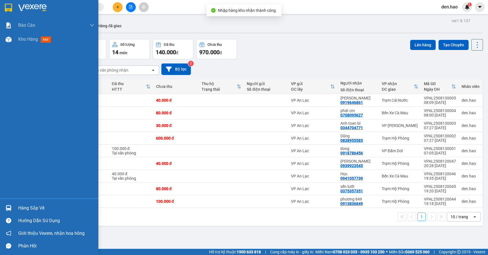
click at [37, 211] on div "Hàng sắp về" at bounding box center [49, 208] width 98 height 13
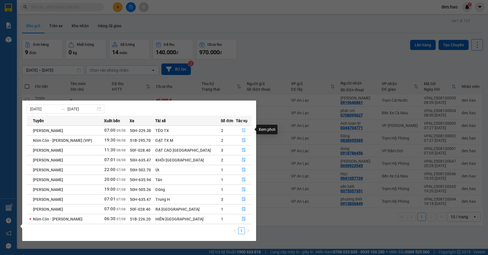
click at [242, 126] on button "button" at bounding box center [243, 130] width 15 height 9
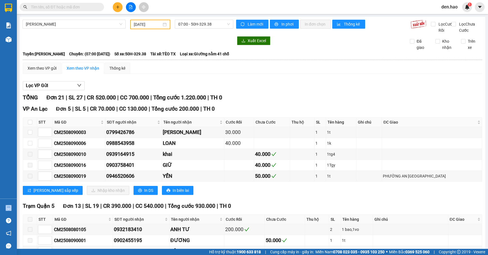
scroll to position [75, 0]
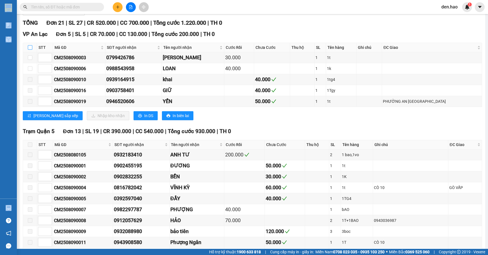
click at [30, 50] on input "checkbox" at bounding box center [30, 47] width 4 height 4
checkbox input "true"
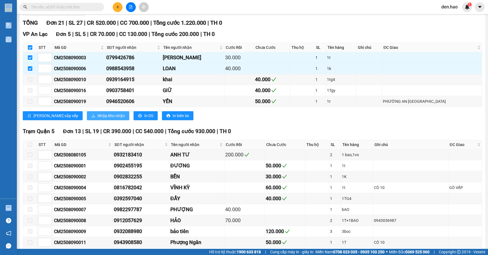
click at [98, 119] on span "Nhập kho nhận" at bounding box center [111, 116] width 27 height 6
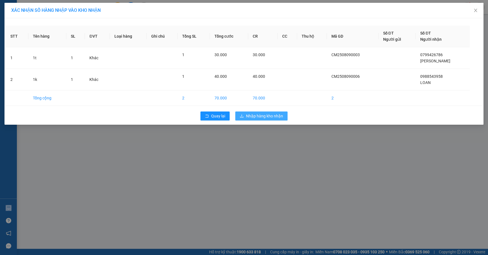
click at [285, 114] on button "Nhập hàng kho nhận" at bounding box center [261, 116] width 52 height 9
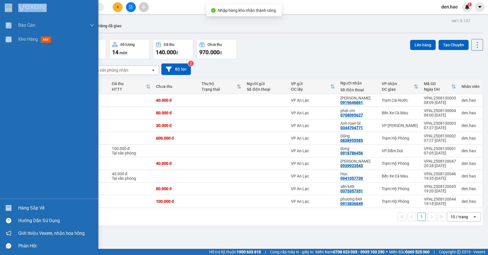
click at [26, 208] on div "Hàng sắp về" at bounding box center [56, 208] width 76 height 8
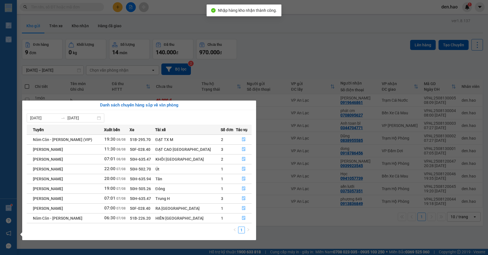
scroll to position [0, 0]
click at [242, 137] on button "button" at bounding box center [243, 139] width 15 height 9
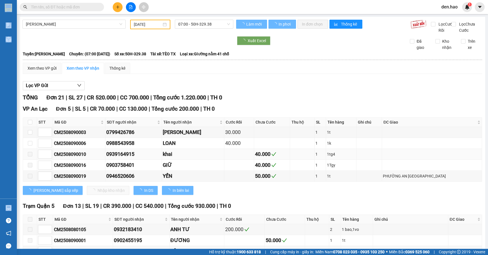
scroll to position [12, 0]
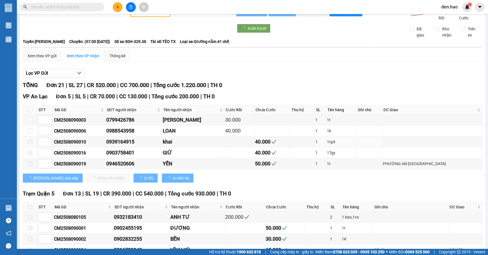
type input "08/08/2025"
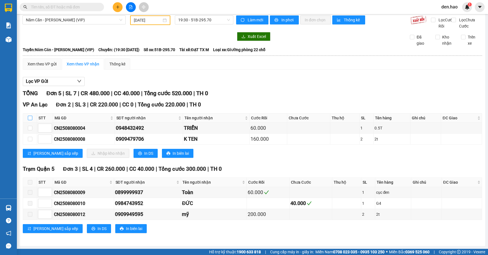
click at [32, 116] on th at bounding box center [30, 118] width 14 height 9
click at [29, 117] on input "checkbox" at bounding box center [30, 118] width 4 height 4
checkbox input "true"
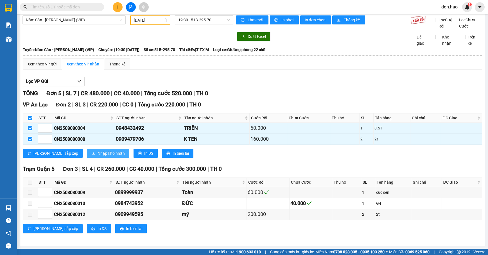
click at [98, 152] on span "Nhập kho nhận" at bounding box center [111, 153] width 27 height 6
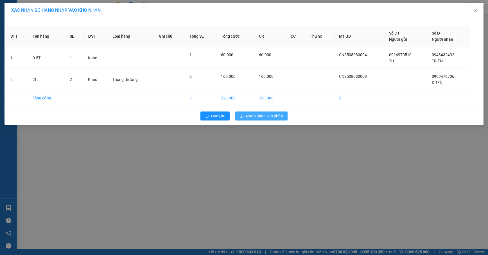
click at [281, 115] on span "Nhập hàng kho nhận" at bounding box center [264, 116] width 37 height 6
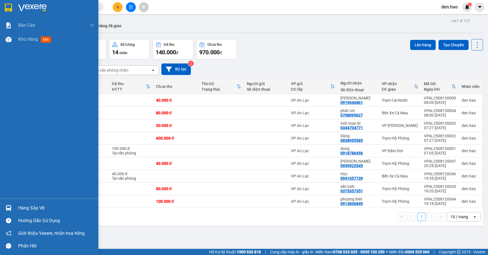
click at [43, 204] on div "Hàng sắp về" at bounding box center [49, 208] width 98 height 13
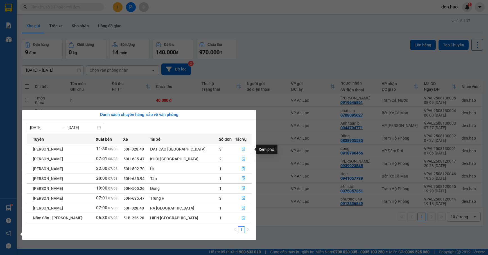
click at [242, 150] on icon "file-done" at bounding box center [243, 149] width 3 height 4
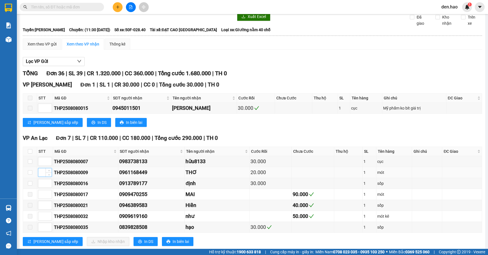
scroll to position [37, 0]
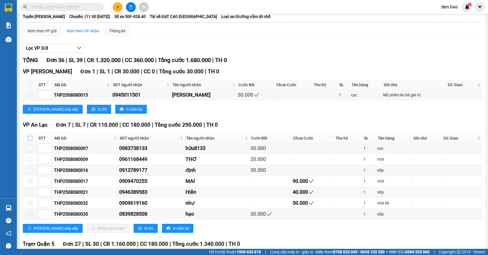
click at [29, 141] on input "checkbox" at bounding box center [30, 138] width 4 height 4
checkbox input "true"
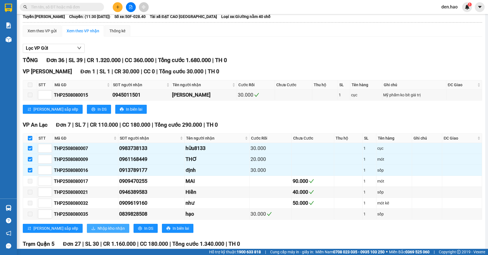
click at [98, 232] on span "Nhập kho nhận" at bounding box center [111, 228] width 27 height 6
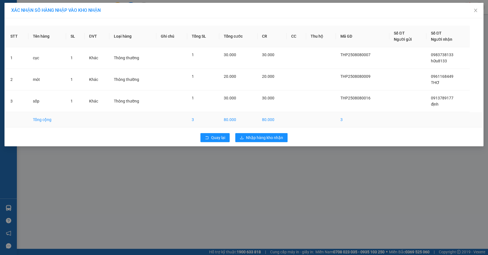
drag, startPoint x: 257, startPoint y: 124, endPoint x: 255, endPoint y: 140, distance: 16.1
click at [257, 126] on td "80.000" at bounding box center [238, 119] width 38 height 15
click at [255, 143] on div "Quay lại Nhập hàng kho nhận" at bounding box center [244, 137] width 476 height 15
click at [258, 141] on button "Nhập hàng kho nhận" at bounding box center [261, 137] width 52 height 9
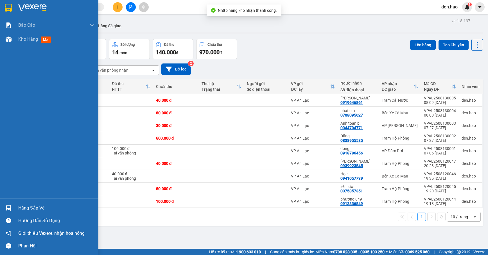
click at [42, 208] on div "Hàng sắp về" at bounding box center [56, 208] width 76 height 8
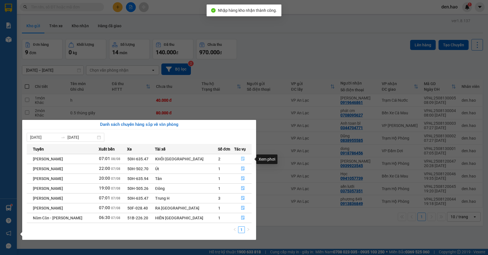
click at [241, 159] on icon "file-done" at bounding box center [243, 159] width 4 height 4
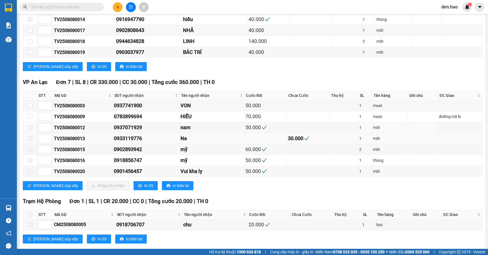
scroll to position [280, 0]
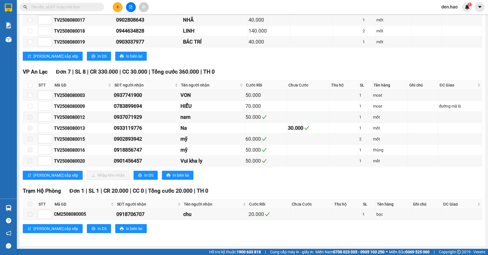
click at [32, 82] on th at bounding box center [30, 85] width 14 height 9
click at [31, 83] on input "checkbox" at bounding box center [30, 85] width 4 height 4
checkbox input "true"
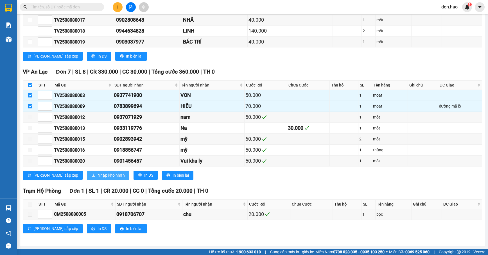
click at [87, 179] on button "Nhập kho nhận" at bounding box center [108, 175] width 42 height 9
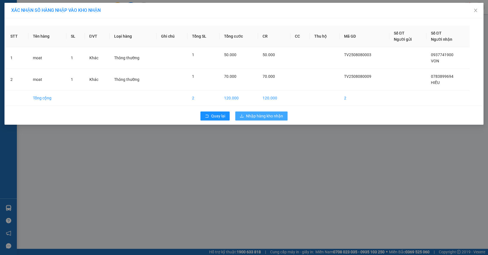
click at [265, 118] on span "Nhập hàng kho nhận" at bounding box center [264, 116] width 37 height 6
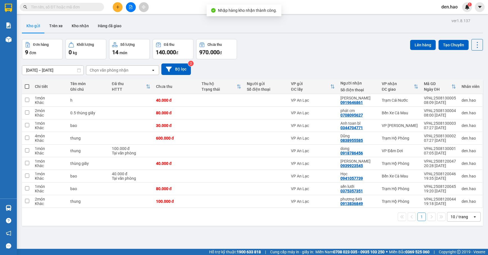
click at [21, 207] on div "ver 1.8.137 Kho gửi Trên xe Kho nhận Hàng đã giao Đơn hàng 9 đơn Khối lượng 0 k…" at bounding box center [252, 144] width 465 height 255
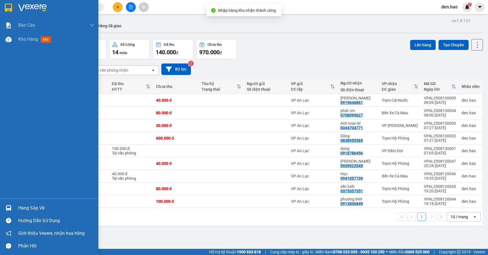
click at [19, 209] on div "Hàng sắp về" at bounding box center [56, 208] width 76 height 8
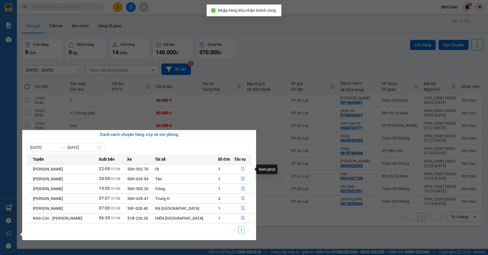
click at [241, 170] on icon "file-done" at bounding box center [242, 169] width 3 height 4
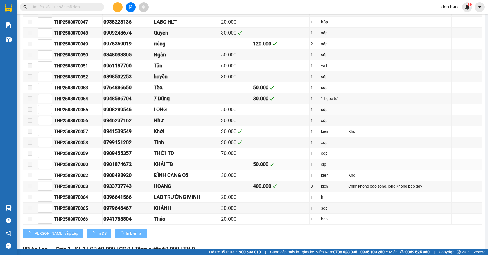
type input "07/08/2025"
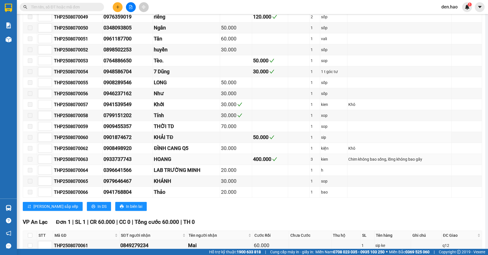
scroll to position [260, 0]
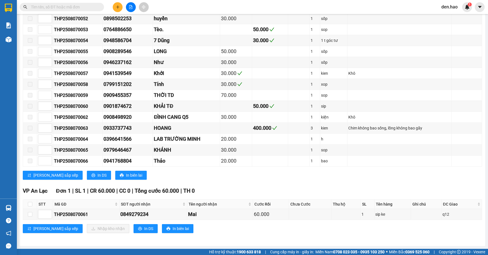
click at [26, 202] on th at bounding box center [30, 204] width 14 height 9
click at [30, 204] on input "checkbox" at bounding box center [30, 204] width 4 height 4
checkbox input "true"
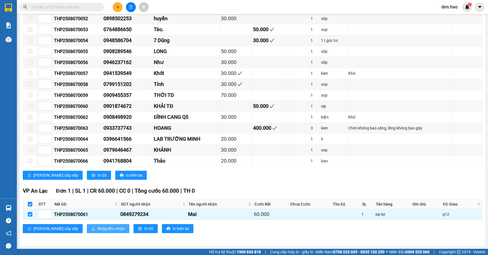
click at [87, 225] on button "Nhập kho nhận" at bounding box center [108, 228] width 42 height 9
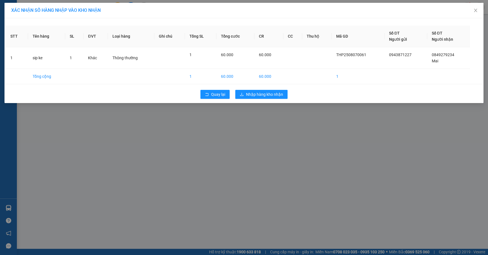
click at [282, 99] on div "Quay lại Nhập hàng kho nhận" at bounding box center [244, 94] width 476 height 15
click at [282, 98] on button "Nhập hàng kho nhận" at bounding box center [261, 94] width 52 height 9
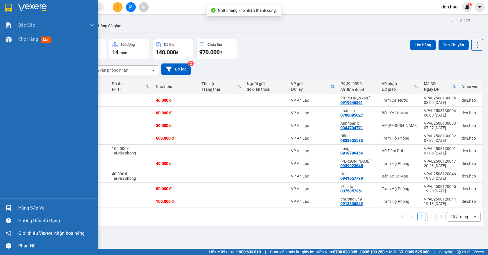
click at [30, 205] on div "Hàng sắp về" at bounding box center [56, 208] width 76 height 8
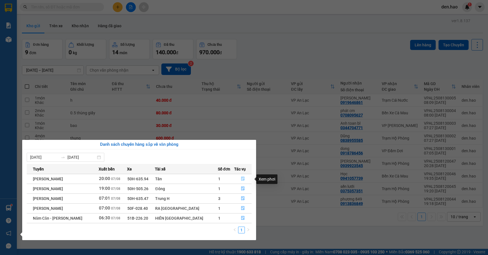
click at [241, 177] on icon "file-done" at bounding box center [243, 179] width 4 height 4
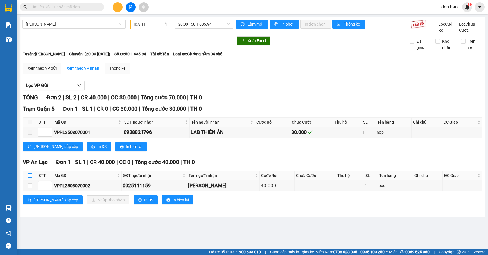
click at [31, 178] on input "checkbox" at bounding box center [30, 175] width 4 height 4
checkbox input "true"
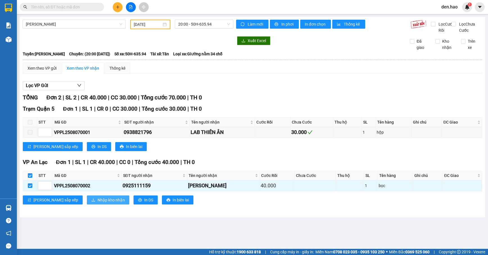
click at [98, 203] on span "Nhập kho nhận" at bounding box center [111, 200] width 27 height 6
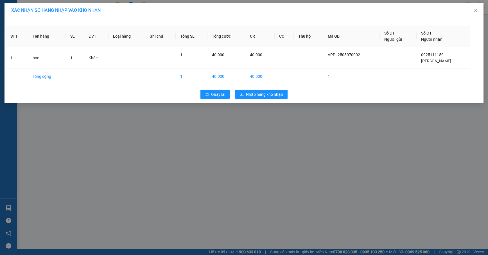
drag, startPoint x: 277, startPoint y: 100, endPoint x: 280, endPoint y: 97, distance: 4.4
click at [277, 99] on div "Quay lại Nhập hàng kho nhận" at bounding box center [244, 94] width 476 height 15
click at [280, 96] on span "Nhập hàng kho nhận" at bounding box center [264, 94] width 37 height 6
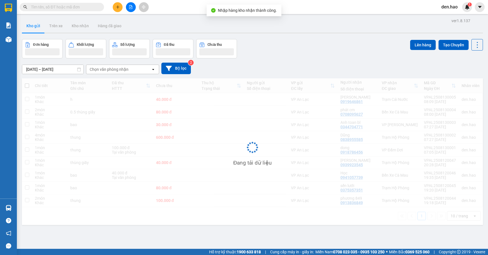
click at [28, 205] on div "Đang tải dữ liệu" at bounding box center [252, 151] width 461 height 147
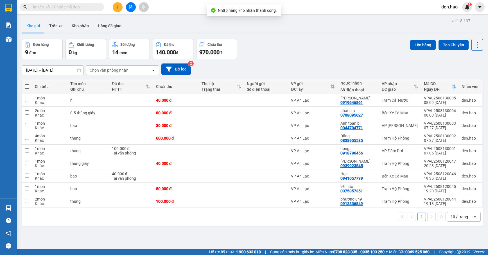
click at [17, 201] on div "Hàng sắp về Hướng dẫn sử dụng Giới thiệu Vexere, nhận hoa hồng Phản hồi" at bounding box center [8, 226] width 17 height 54
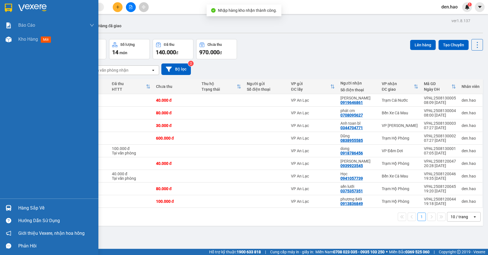
click at [24, 206] on div "Hàng sắp về" at bounding box center [56, 208] width 76 height 8
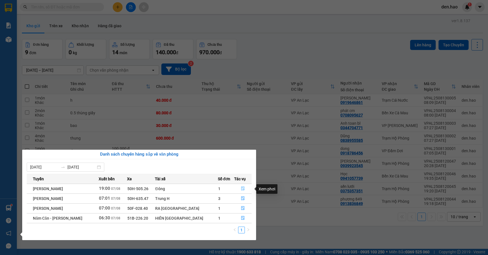
click at [241, 188] on icon "file-done" at bounding box center [243, 189] width 4 height 4
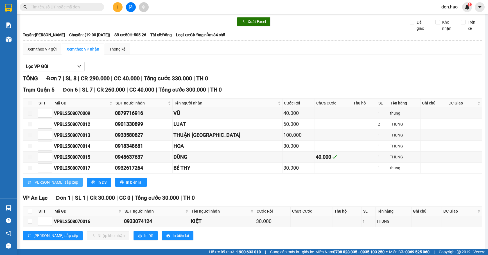
scroll to position [35, 0]
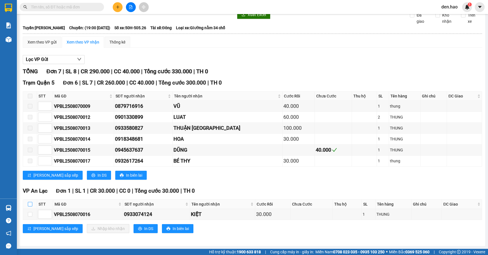
click at [30, 203] on input "checkbox" at bounding box center [30, 204] width 4 height 4
checkbox input "true"
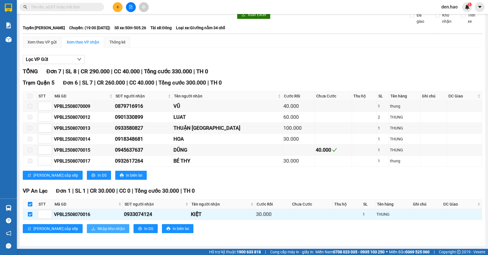
click at [98, 227] on span "Nhập kho nhận" at bounding box center [111, 229] width 27 height 6
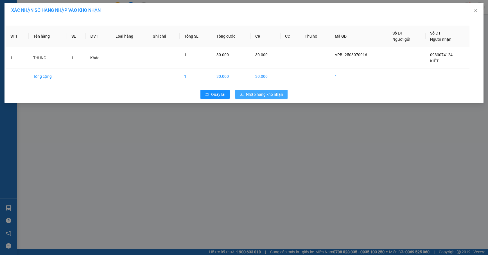
click at [275, 96] on span "Nhập hàng kho nhận" at bounding box center [264, 94] width 37 height 6
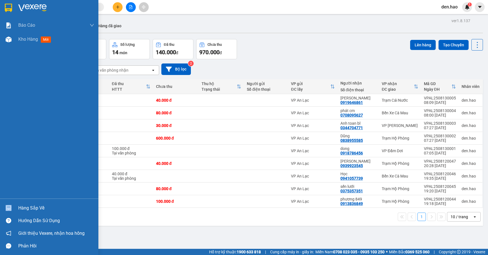
click at [18, 211] on div "Hàng sắp về" at bounding box center [49, 208] width 98 height 13
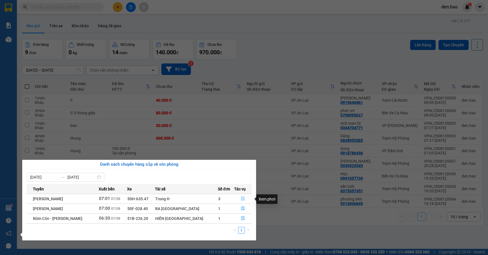
click at [241, 199] on icon "file-done" at bounding box center [242, 199] width 3 height 4
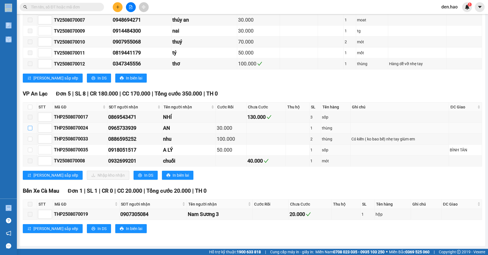
scroll to position [446, 0]
click at [31, 106] on input "checkbox" at bounding box center [30, 107] width 4 height 4
checkbox input "true"
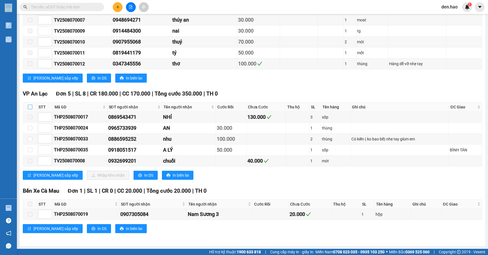
checkbox input "true"
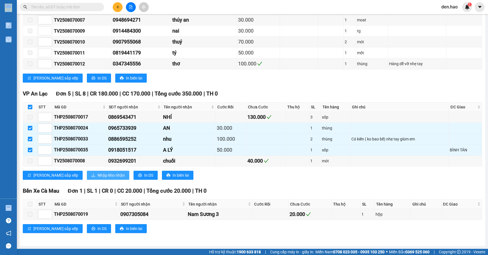
click at [98, 177] on span "Nhập kho nhận" at bounding box center [111, 175] width 27 height 6
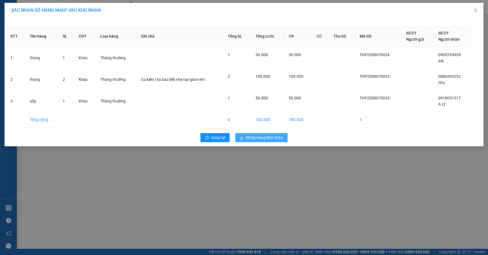
click at [266, 142] on button "Nhập hàng kho nhận" at bounding box center [261, 137] width 52 height 9
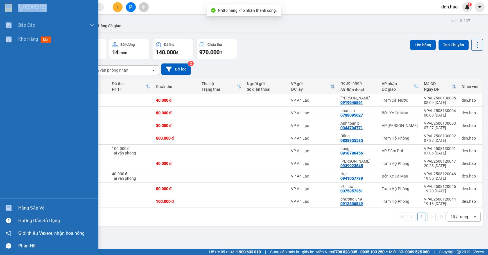
click at [48, 207] on div "Hàng sắp về" at bounding box center [56, 208] width 76 height 8
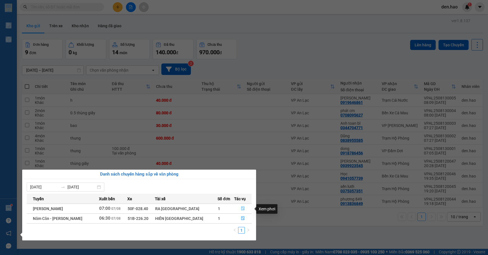
click at [241, 209] on icon "file-done" at bounding box center [243, 209] width 4 height 4
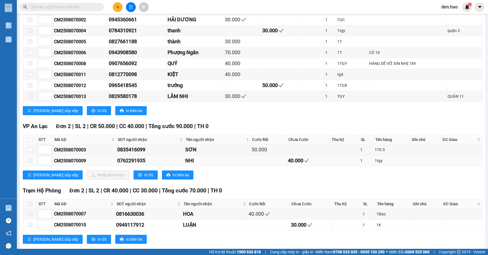
scroll to position [145, 0]
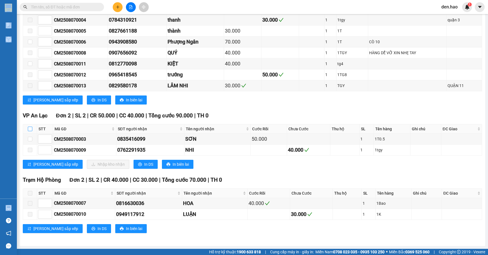
click at [31, 127] on input "checkbox" at bounding box center [30, 129] width 4 height 4
checkbox input "true"
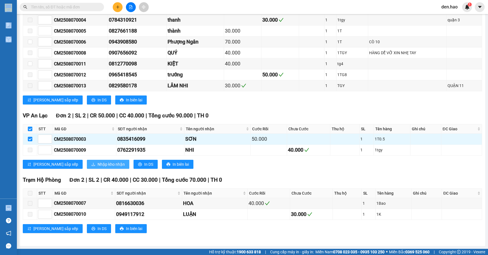
click at [98, 161] on span "Nhập kho nhận" at bounding box center [111, 164] width 27 height 6
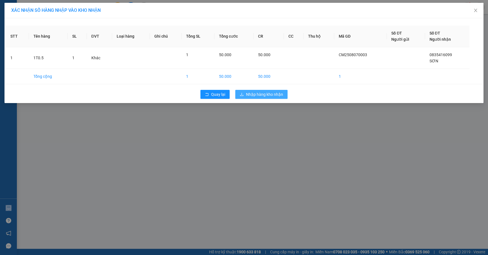
click at [260, 93] on span "Nhập hàng kho nhận" at bounding box center [264, 94] width 37 height 6
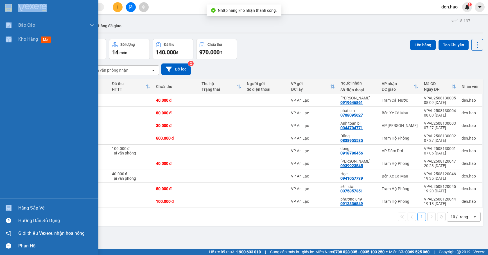
click at [22, 207] on div "Hàng sắp về" at bounding box center [56, 208] width 76 height 8
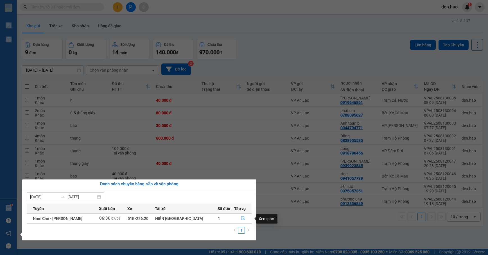
click at [241, 219] on icon "file-done" at bounding box center [243, 218] width 4 height 4
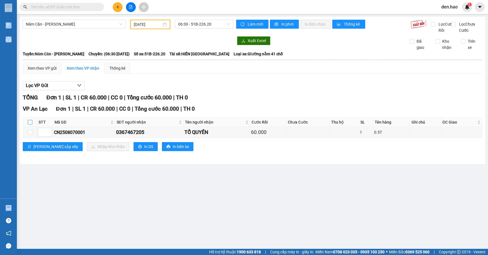
click at [30, 125] on input "checkbox" at bounding box center [30, 122] width 4 height 4
checkbox input "true"
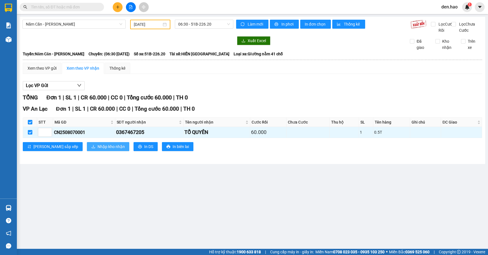
click at [86, 155] on div "VP An Lạc Đơn 1 | SL 1 | CR 60.000 | CC 0 | Tổng cước 60.000 | TH 0 STT Mã GD S…" at bounding box center [252, 130] width 459 height 51
click at [98, 150] on span "Nhập kho nhận" at bounding box center [111, 147] width 27 height 6
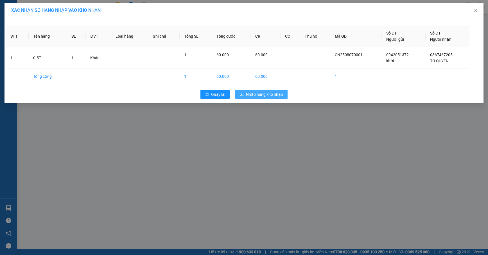
click at [245, 94] on button "Nhập hàng kho nhận" at bounding box center [261, 94] width 52 height 9
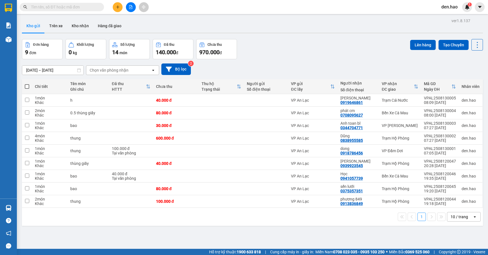
drag, startPoint x: 63, startPoint y: 7, endPoint x: 56, endPoint y: 10, distance: 7.3
click at [62, 7] on input "text" at bounding box center [64, 7] width 66 height 6
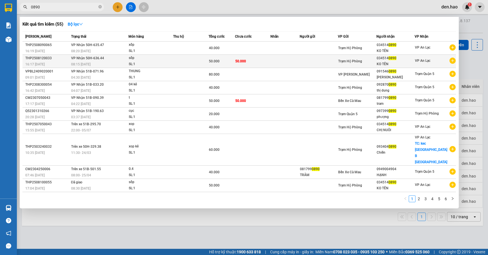
type input "0890"
click at [241, 56] on td "50.000" at bounding box center [252, 61] width 35 height 13
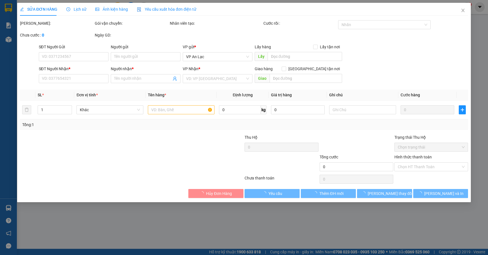
type input "0345140890"
type input "KO TÊN"
type input "50.000"
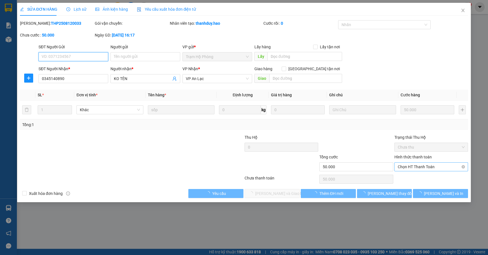
click at [427, 169] on span "Chọn HT Thanh Toán" at bounding box center [431, 167] width 67 height 8
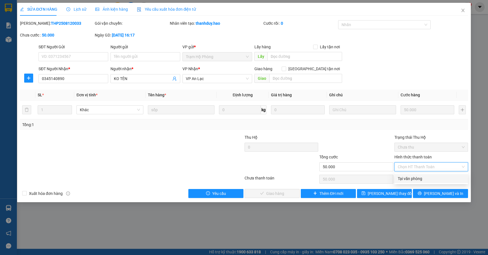
drag, startPoint x: 427, startPoint y: 176, endPoint x: 413, endPoint y: 184, distance: 16.1
click at [427, 177] on div "Tại văn phòng" at bounding box center [431, 179] width 67 height 6
type input "0"
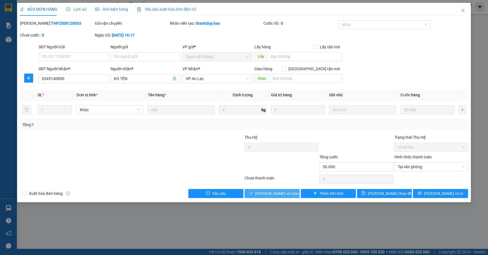
click at [282, 196] on span "Lưu và Giao hàng" at bounding box center [282, 194] width 54 height 6
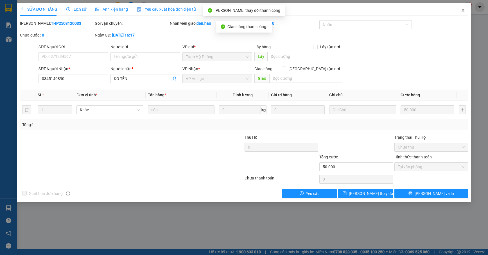
click at [464, 12] on icon "close" at bounding box center [463, 10] width 3 height 3
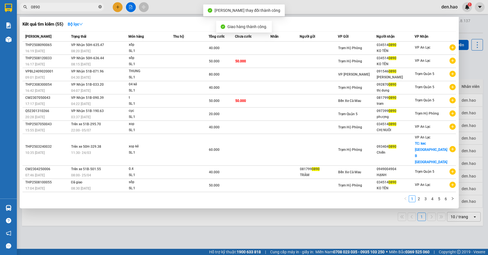
click at [101, 8] on icon "close-circle" at bounding box center [99, 6] width 3 height 3
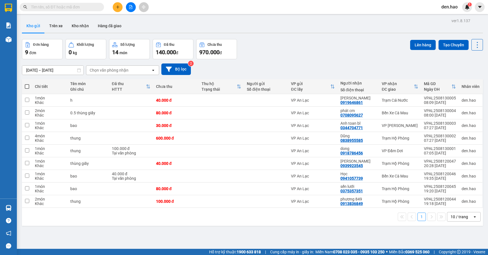
click at [61, 8] on input "text" at bounding box center [64, 7] width 66 height 6
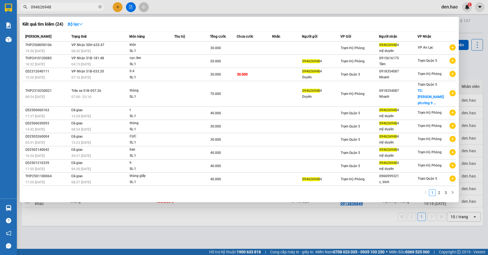
type input "0946269484"
click at [101, 5] on icon "close-circle" at bounding box center [99, 6] width 3 height 3
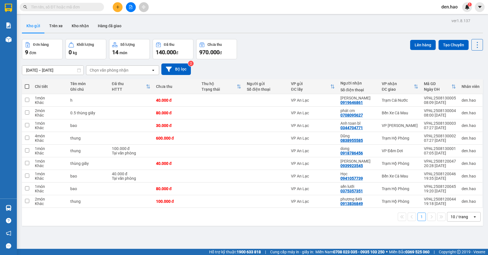
click at [62, 8] on input "text" at bounding box center [64, 7] width 66 height 6
click at [115, 7] on button at bounding box center [118, 7] width 10 height 10
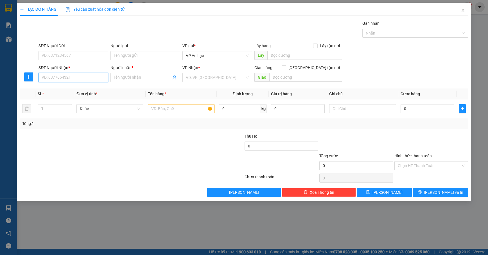
drag, startPoint x: 63, startPoint y: 81, endPoint x: 62, endPoint y: 70, distance: 11.3
click at [64, 78] on input "SĐT Người Nhận *" at bounding box center [74, 77] width 70 height 9
type input "0945335584"
click at [128, 79] on input "Người nhận *" at bounding box center [142, 77] width 57 height 6
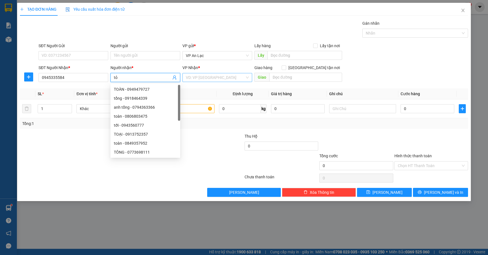
type input "tỏ"
click at [199, 74] on input "search" at bounding box center [215, 77] width 59 height 8
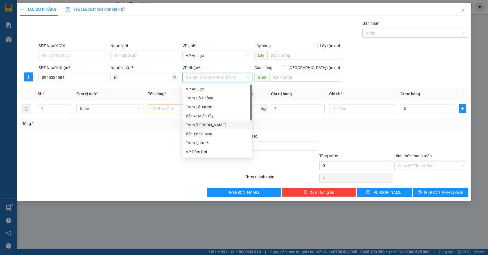
click at [211, 124] on div "Trạm Tắc Vân" at bounding box center [217, 125] width 63 height 6
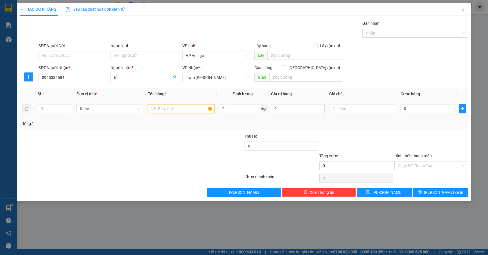
click at [188, 112] on input "text" at bounding box center [181, 108] width 67 height 9
type input "g4"
click at [349, 109] on input "text" at bounding box center [362, 108] width 67 height 9
type input "d"
type input "đ"
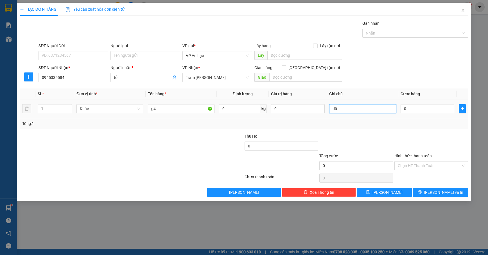
type input "d"
type input "đồ ăn"
type input "4"
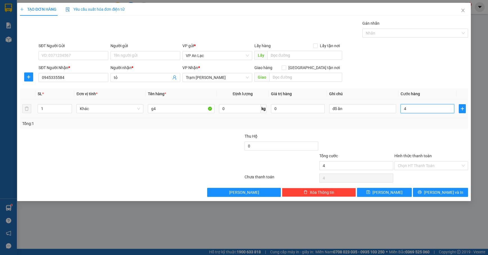
type input "40"
type input "40.000"
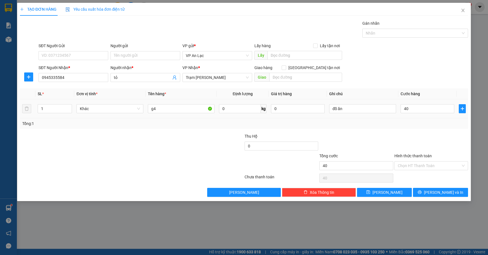
type input "40.000"
click at [400, 130] on div "Transit Pickup Surcharge Ids Transit Deliver Surcharge Ids Transit Deliver Surc…" at bounding box center [244, 108] width 448 height 177
click at [440, 188] on div "Transit Pickup Surcharge Ids Transit Deliver Surcharge Ids Transit Deliver Surc…" at bounding box center [244, 108] width 448 height 177
click at [442, 192] on span "Lưu và In" at bounding box center [443, 192] width 39 height 6
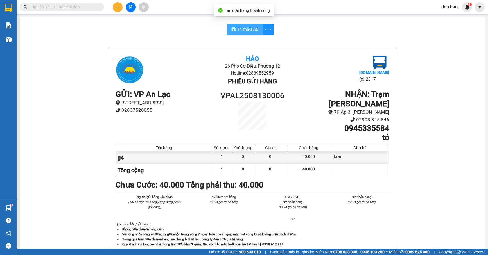
click at [249, 31] on span "In mẫu A5" at bounding box center [248, 29] width 20 height 7
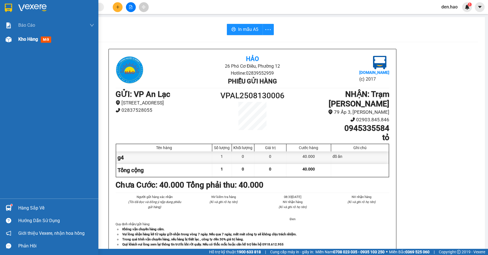
click at [34, 40] on span "Kho hàng" at bounding box center [28, 39] width 20 height 5
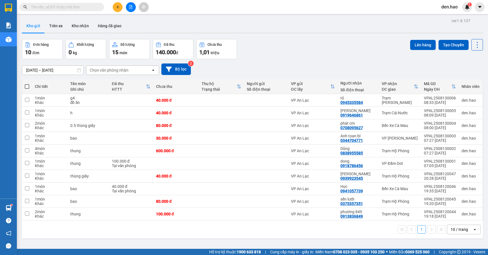
drag, startPoint x: 51, startPoint y: 10, endPoint x: 58, endPoint y: 7, distance: 7.9
click at [52, 10] on span at bounding box center [62, 7] width 84 height 8
click at [58, 7] on input "text" at bounding box center [64, 7] width 66 height 6
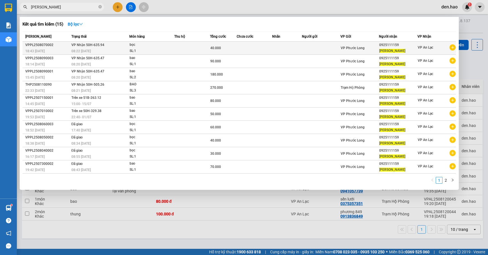
type input "lê cường"
click at [137, 49] on div "SL: 1" at bounding box center [151, 51] width 42 height 6
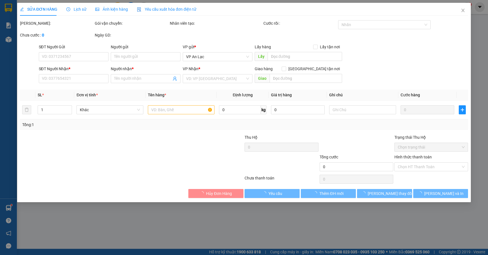
type input "0925111159"
type input "LÊ CƯỜNG"
type input "40.000"
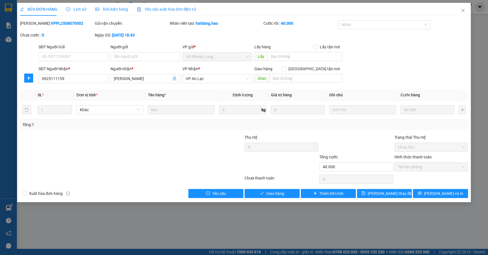
drag, startPoint x: 128, startPoint y: 12, endPoint x: 125, endPoint y: 6, distance: 6.3
click at [127, 12] on div "SỬA ĐƠN HÀNG Lịch sử Ảnh kiện hàng Yêu cầu xuất hóa đơn điện tử" at bounding box center [108, 9] width 176 height 13
click at [125, 7] on span "Ảnh kiện hàng" at bounding box center [111, 9] width 33 height 4
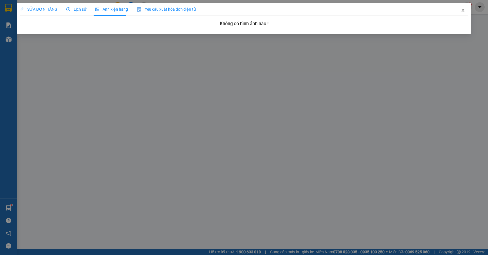
click at [463, 11] on icon "close" at bounding box center [463, 10] width 3 height 3
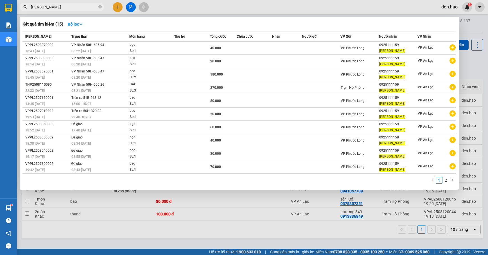
drag, startPoint x: 86, startPoint y: 11, endPoint x: 88, endPoint y: 7, distance: 4.5
click at [87, 9] on span "lê cường" at bounding box center [62, 7] width 84 height 8
click at [88, 7] on input "lê cường" at bounding box center [64, 7] width 66 height 6
click at [99, 7] on icon "close-circle" at bounding box center [99, 6] width 3 height 3
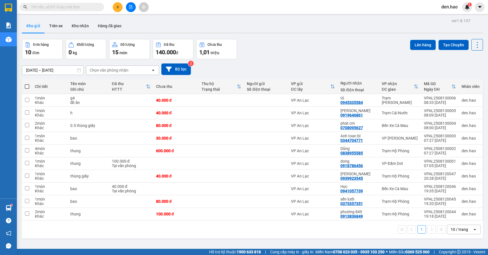
click at [97, 8] on span at bounding box center [62, 7] width 84 height 8
click at [73, 16] on main "ver 1.8.137 Kho gửi Trên xe Kho nhận Hàng đã giao Đơn hàng 10 đơn Khối lượng 0 …" at bounding box center [244, 124] width 488 height 249
click at [82, 9] on input "text" at bounding box center [64, 7] width 66 height 6
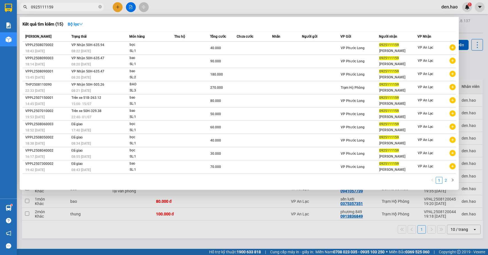
type input "0925111159"
click at [444, 181] on link "2" at bounding box center [446, 180] width 6 height 6
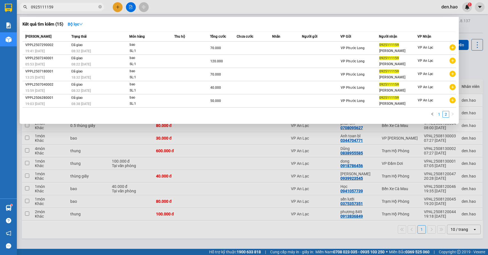
click at [439, 114] on link "1" at bounding box center [439, 114] width 6 height 6
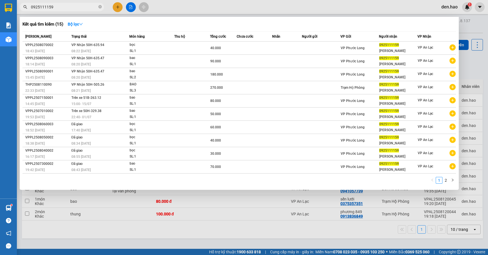
drag, startPoint x: 100, startPoint y: 9, endPoint x: 96, endPoint y: 8, distance: 4.6
click at [100, 9] on span at bounding box center [99, 6] width 3 height 5
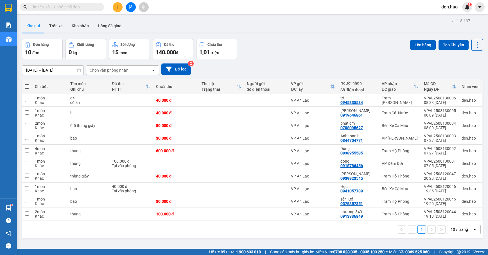
click at [94, 8] on input "text" at bounding box center [64, 7] width 66 height 6
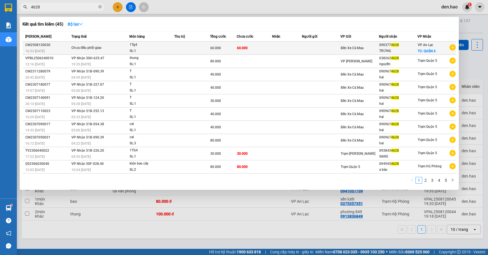
type input "4628"
click at [339, 48] on td at bounding box center [321, 48] width 39 height 13
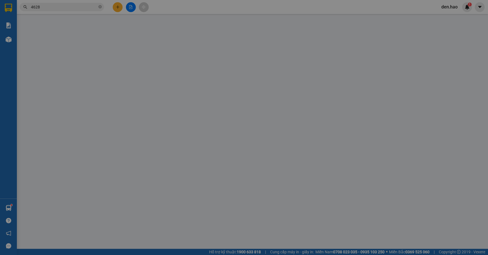
type input "0903774628"
type input "TRỨNG"
checkbox input "true"
type input "QUẬN 6"
type input "60.000"
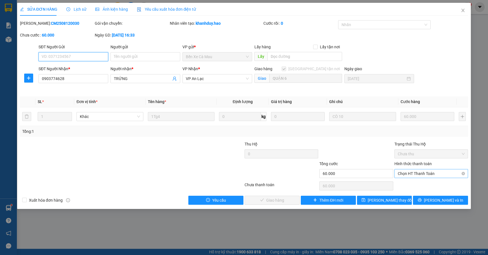
drag, startPoint x: 438, startPoint y: 171, endPoint x: 438, endPoint y: 175, distance: 3.4
click at [438, 173] on span "Chọn HT Thanh Toán" at bounding box center [431, 173] width 67 height 8
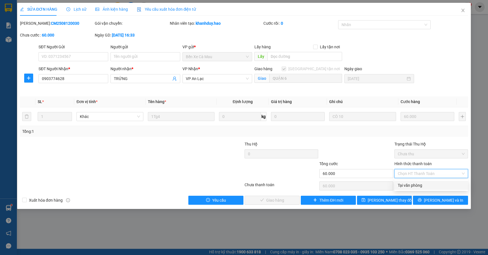
click at [424, 184] on div "Tại văn phòng" at bounding box center [431, 185] width 67 height 6
type input "0"
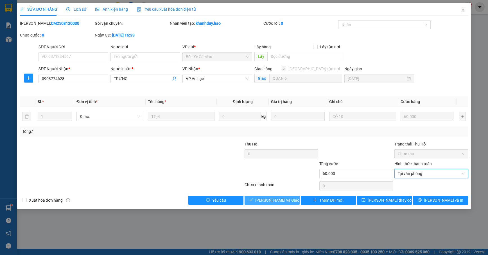
click at [288, 202] on span "Lưu và Giao hàng" at bounding box center [282, 200] width 54 height 6
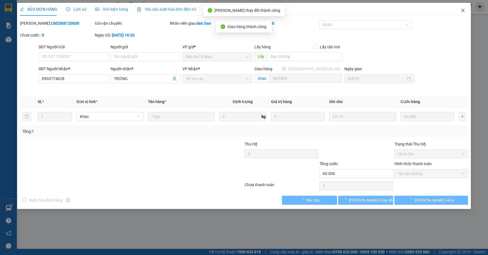
drag, startPoint x: 465, startPoint y: 16, endPoint x: 108, endPoint y: 1, distance: 357.9
click at [465, 14] on span "Close" at bounding box center [463, 11] width 16 height 16
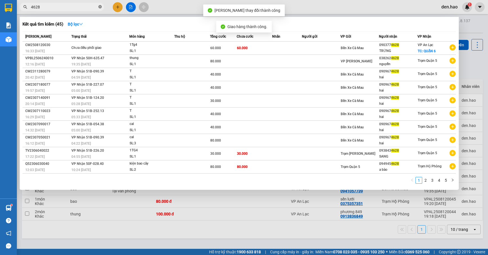
click at [100, 8] on icon "close-circle" at bounding box center [99, 6] width 3 height 3
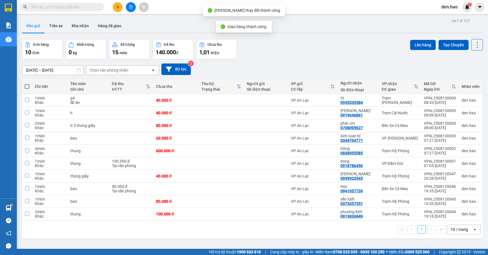
click at [91, 9] on input "text" at bounding box center [64, 7] width 66 height 6
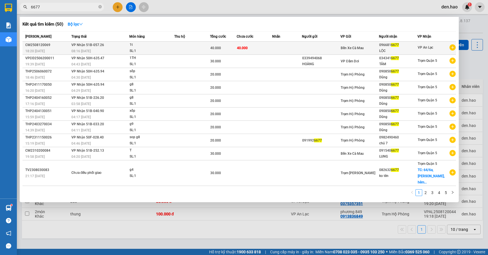
type input "6677"
click at [218, 49] on span "40.000" at bounding box center [215, 48] width 11 height 4
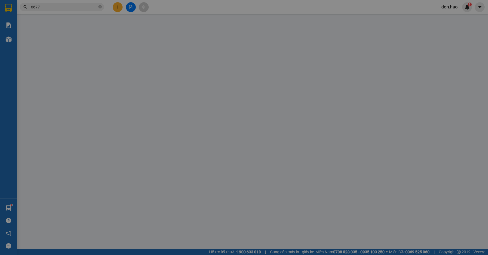
type input "0966816677"
type input "LỘC"
type input "40.000"
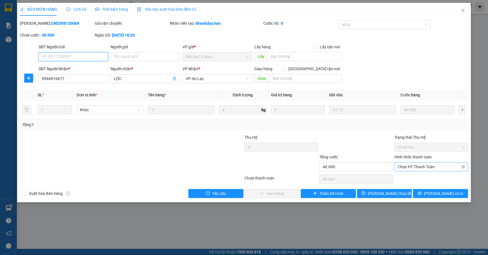
click at [438, 170] on span "Chọn HT Thanh Toán" at bounding box center [431, 167] width 67 height 8
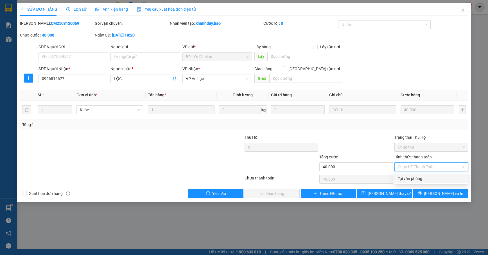
click at [434, 180] on div "Tại văn phòng" at bounding box center [431, 179] width 67 height 6
type input "0"
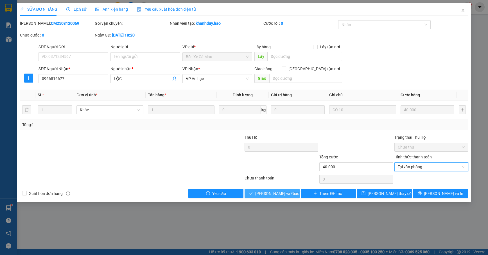
click at [281, 195] on span "Lưu và Giao hàng" at bounding box center [282, 194] width 54 height 6
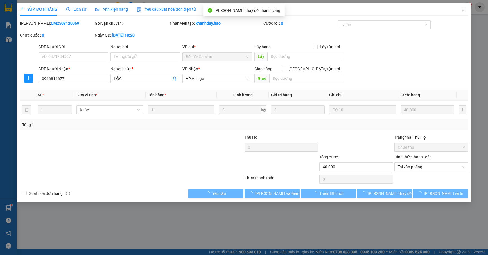
click at [462, 11] on span "Close" at bounding box center [463, 11] width 16 height 16
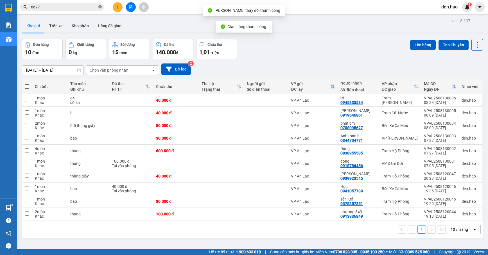
click at [101, 8] on icon "close-circle" at bounding box center [99, 6] width 3 height 3
drag, startPoint x: 114, startPoint y: 4, endPoint x: 116, endPoint y: 7, distance: 3.6
click at [116, 7] on button at bounding box center [118, 7] width 10 height 10
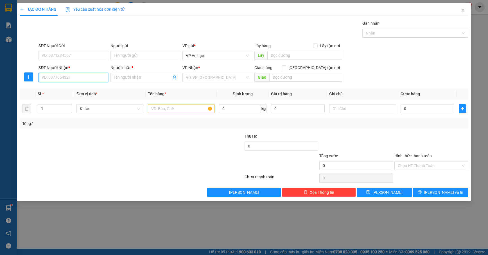
click at [76, 78] on input "SĐT Người Nhận *" at bounding box center [74, 77] width 70 height 9
click at [87, 89] on div "0913183962 - thiện 5 can" at bounding box center [73, 89] width 63 height 6
type input "0913183962"
type input "thiện 5 can"
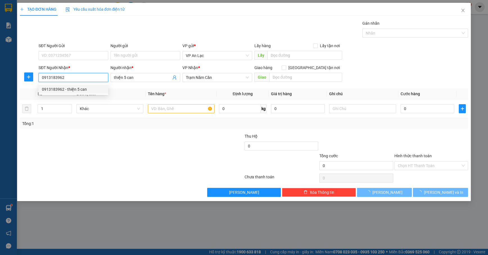
type input "240.000"
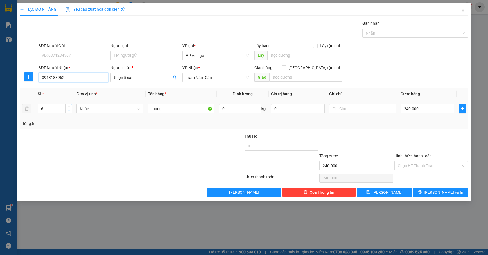
type input "0913183962"
type input "5"
drag, startPoint x: 68, startPoint y: 112, endPoint x: 98, endPoint y: 116, distance: 30.7
click at [69, 112] on icon "down" at bounding box center [69, 111] width 2 height 2
click at [437, 110] on input "240.000" at bounding box center [428, 108] width 54 height 9
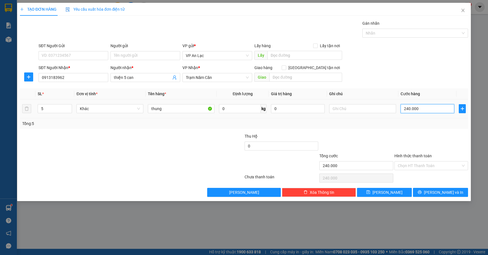
type input "2.400.002"
type input "24.000.020"
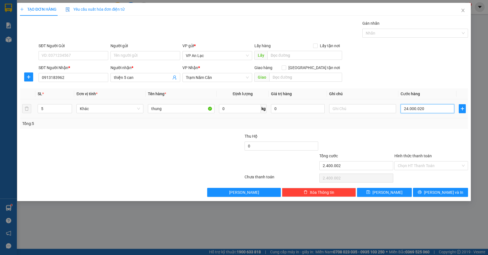
type input "24.000.020"
type input "240.000.200"
type input "24.000.020"
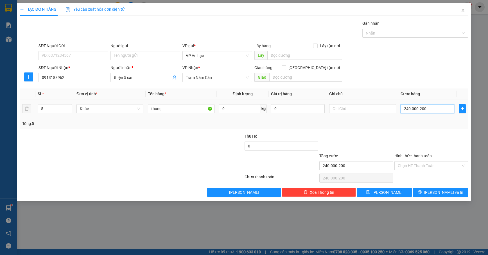
type input "24.000.020"
type input "24"
type input "2"
type input "0"
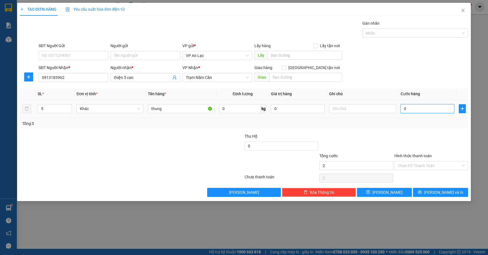
type input "0"
type input "02"
type input "2"
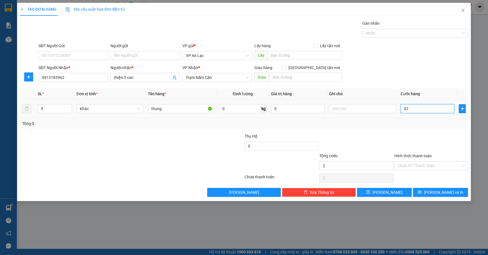
type input "020"
type input "20"
type input "0.200"
type input "200"
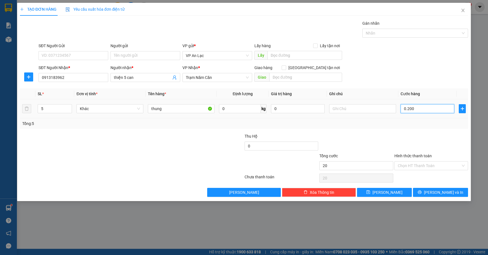
type input "200"
type input "0.200"
type input "200.000"
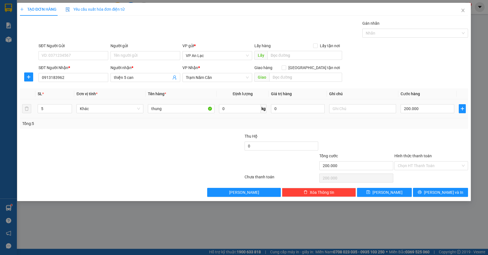
click at [438, 140] on div "Transit Pickup Surcharge Ids Transit Deliver Surcharge Ids Transit Deliver Surc…" at bounding box center [244, 108] width 448 height 177
click at [446, 168] on input "Hình thức thanh toán" at bounding box center [429, 166] width 63 height 8
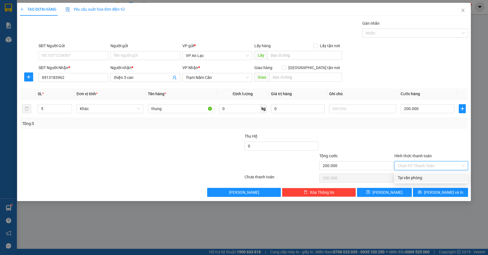
click at [443, 178] on div "Tại văn phòng" at bounding box center [431, 178] width 67 height 6
type input "0"
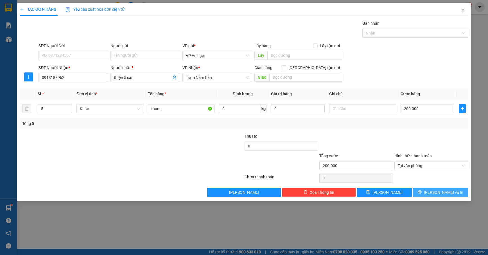
click at [440, 195] on span "Lưu và In" at bounding box center [443, 192] width 39 height 6
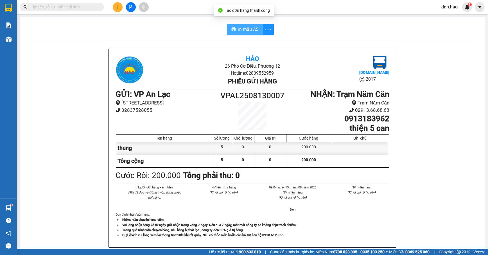
click at [239, 29] on span "In mẫu A5" at bounding box center [248, 29] width 20 height 7
drag, startPoint x: 265, startPoint y: 34, endPoint x: 250, endPoint y: 34, distance: 14.6
click at [265, 34] on button "button" at bounding box center [269, 29] width 11 height 11
click at [249, 34] on button "In mẫu A5" at bounding box center [245, 29] width 36 height 11
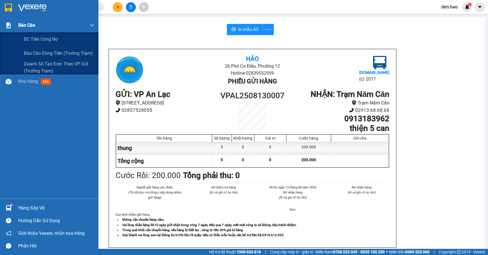
click at [43, 31] on div "Báo cáo" at bounding box center [56, 25] width 76 height 14
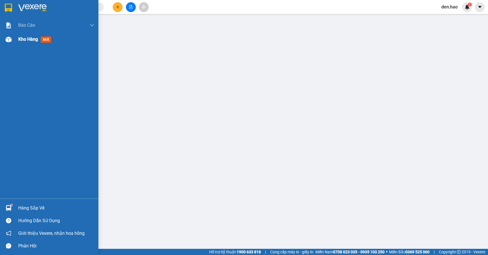
drag, startPoint x: 33, startPoint y: 42, endPoint x: 25, endPoint y: 42, distance: 7.9
click at [33, 42] on div "Kho hàng mới" at bounding box center [35, 39] width 35 height 7
click at [33, 42] on span "Kho hàng" at bounding box center [28, 39] width 20 height 5
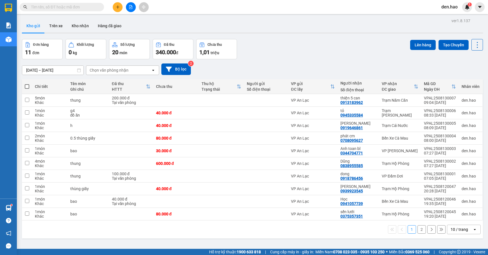
click at [86, 6] on input "text" at bounding box center [64, 7] width 66 height 6
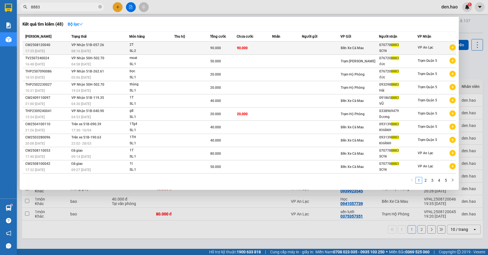
type input "8883"
click at [342, 49] on span "Bến Xe Cà Mau" at bounding box center [352, 48] width 23 height 4
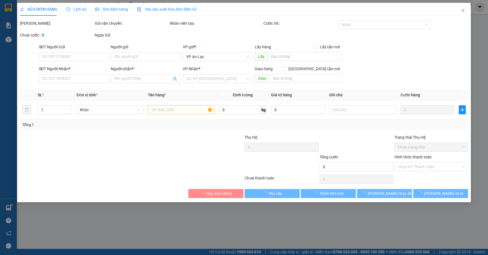
type input "0707788883"
type input "SƠN"
type input "90.000"
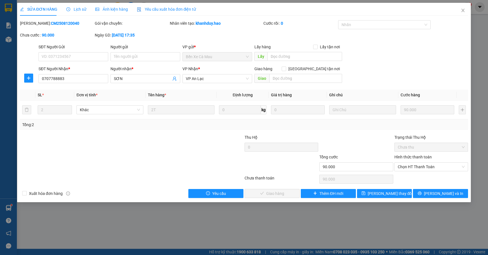
click at [474, 195] on div "SỬA ĐƠN HÀNG Lịch sử Ảnh kiện hàng Yêu cầu xuất hóa đơn điện tử Total Paid Fee …" at bounding box center [244, 127] width 488 height 255
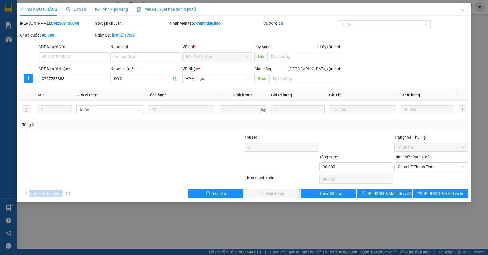
click at [474, 195] on div "SỬA ĐƠN HÀNG Lịch sử Ảnh kiện hàng Yêu cầu xuất hóa đơn điện tử Total Paid Fee …" at bounding box center [244, 127] width 488 height 255
click at [442, 166] on span "Chọn HT Thanh Toán" at bounding box center [431, 167] width 67 height 8
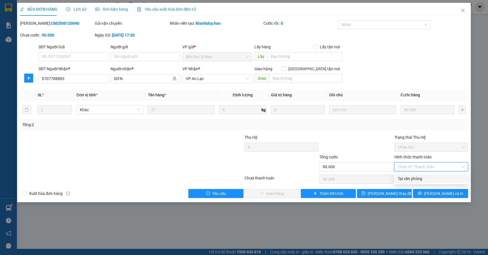
click at [441, 179] on div "Tại văn phòng" at bounding box center [431, 179] width 67 height 6
type input "0"
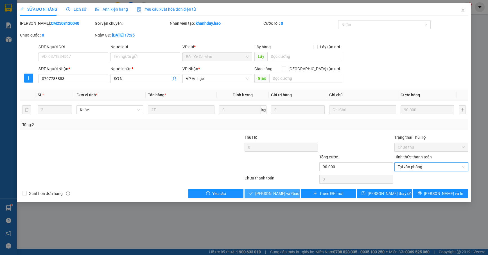
click at [295, 195] on button "Lưu và Giao hàng" at bounding box center [272, 193] width 55 height 9
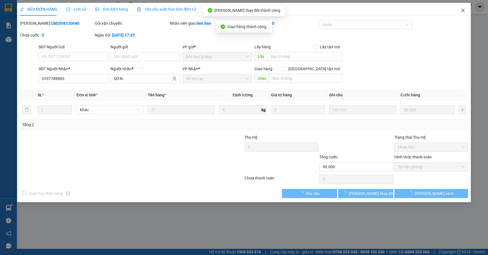
click at [462, 10] on icon "close" at bounding box center [463, 10] width 3 height 3
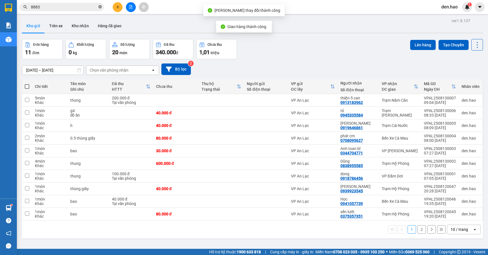
click at [99, 7] on icon "close-circle" at bounding box center [99, 6] width 3 height 3
click at [96, 7] on input "text" at bounding box center [64, 7] width 66 height 6
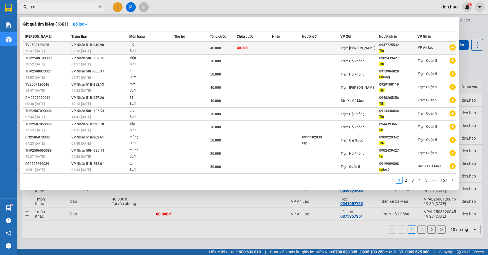
type input "tin"
click at [189, 46] on td at bounding box center [192, 48] width 36 height 13
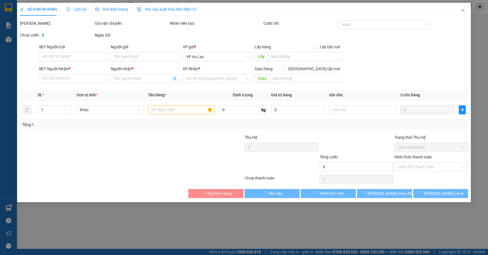
type input "0947725532"
type input "Tín"
type input "40.000"
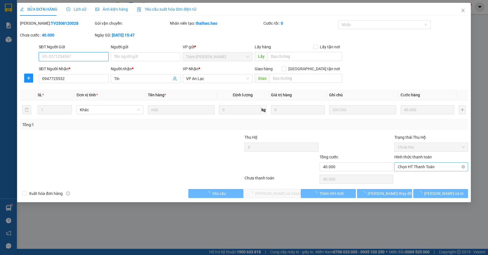
click at [421, 167] on span "Chọn HT Thanh Toán" at bounding box center [431, 167] width 67 height 8
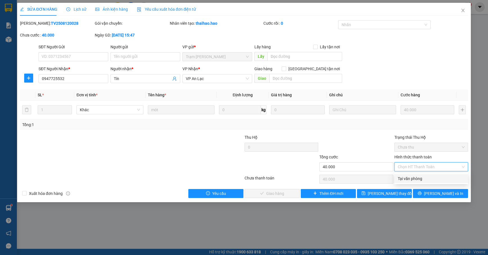
click at [421, 177] on div "Tại văn phòng" at bounding box center [431, 179] width 67 height 6
type input "0"
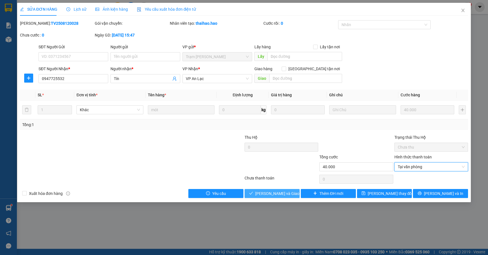
click at [284, 191] on span "Lưu và Giao hàng" at bounding box center [282, 194] width 54 height 6
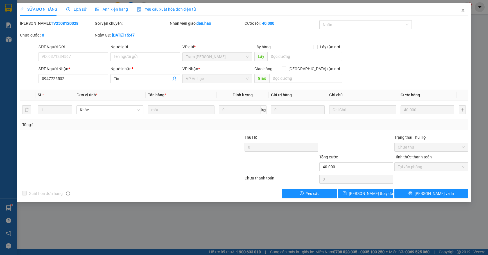
drag, startPoint x: 463, startPoint y: 9, endPoint x: 317, endPoint y: 14, distance: 145.7
click at [463, 10] on icon "close" at bounding box center [463, 10] width 4 height 4
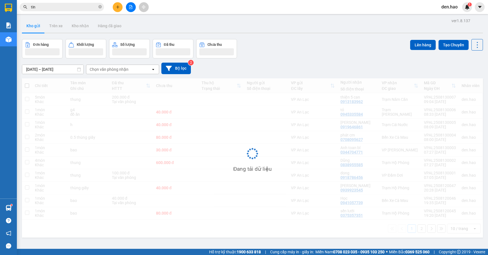
click at [100, 10] on span "tin" at bounding box center [62, 7] width 84 height 8
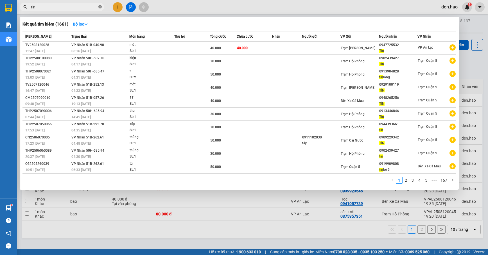
click at [100, 7] on icon "close-circle" at bounding box center [99, 6] width 3 height 3
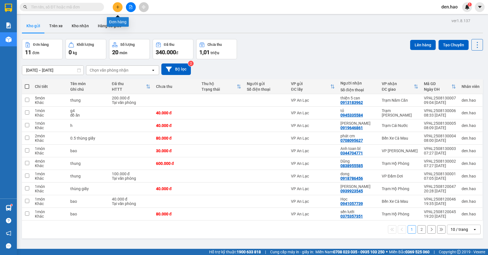
click at [119, 8] on icon "plus" at bounding box center [118, 7] width 4 height 4
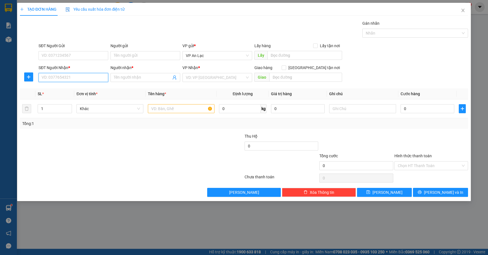
click at [85, 75] on input "SĐT Người Nhận *" at bounding box center [74, 77] width 70 height 9
click at [88, 89] on div "0915817319 - cường" at bounding box center [73, 89] width 63 height 6
type input "0915817319"
type input "cường"
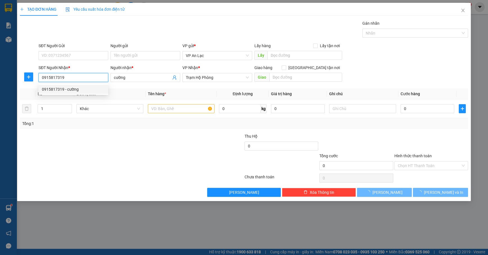
type input "50.000"
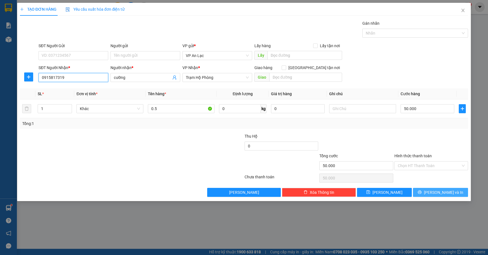
type input "0915817319"
click at [423, 196] on button "Lưu và In" at bounding box center [440, 192] width 55 height 9
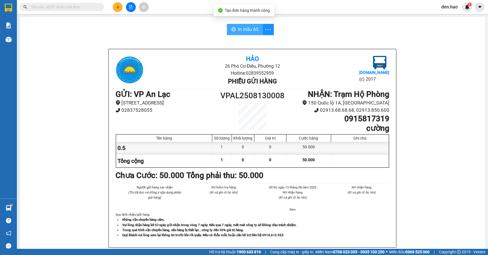
click at [249, 27] on span "In mẫu A5" at bounding box center [248, 29] width 20 height 7
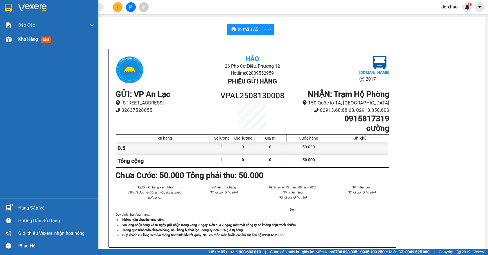
click at [19, 39] on span "Kho hàng" at bounding box center [28, 39] width 20 height 5
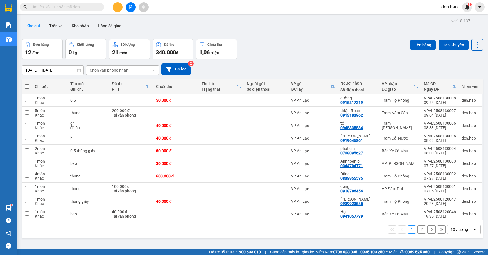
click at [73, 7] on input "text" at bounding box center [64, 7] width 66 height 6
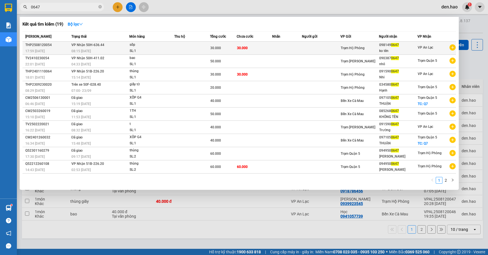
type input "0647"
click at [312, 46] on td at bounding box center [321, 48] width 39 height 13
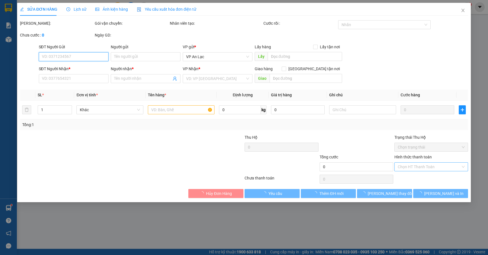
type input "0981490647"
type input "ko tên"
type input "30.000"
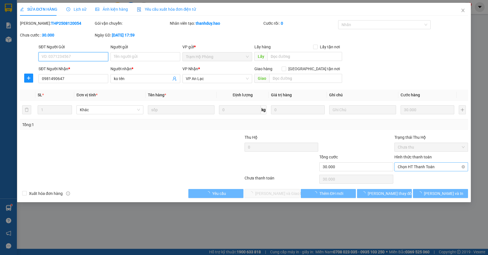
click at [429, 169] on span "Chọn HT Thanh Toán" at bounding box center [431, 167] width 67 height 8
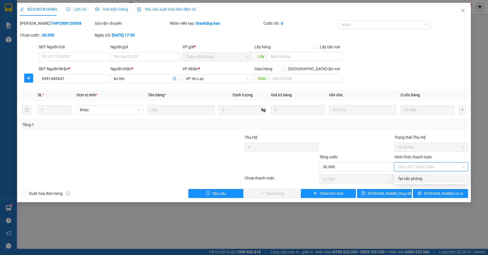
click at [426, 178] on div "Tại văn phòng" at bounding box center [431, 179] width 67 height 6
type input "0"
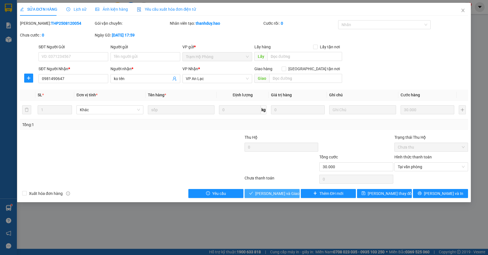
click at [285, 198] on button "Lưu và Giao hàng" at bounding box center [272, 193] width 55 height 9
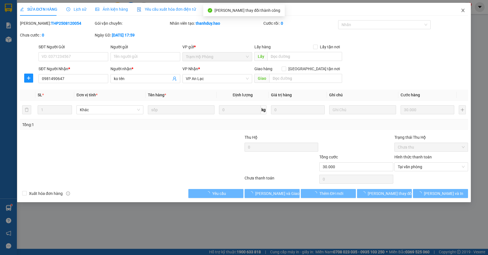
click at [462, 10] on icon "close" at bounding box center [463, 10] width 4 height 4
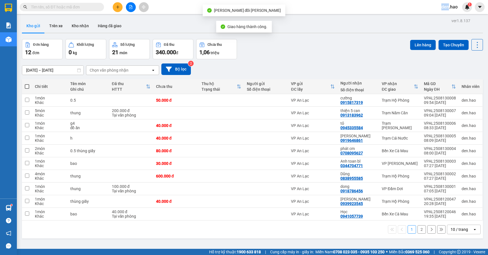
click at [98, 7] on span at bounding box center [99, 7] width 3 height 6
click at [89, 7] on input "text" at bounding box center [64, 7] width 66 height 6
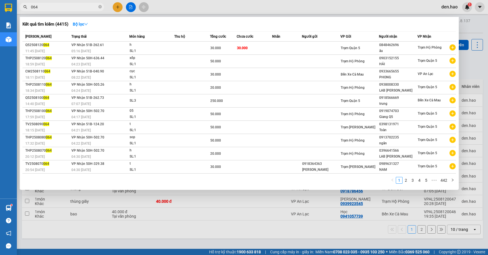
type input "0647"
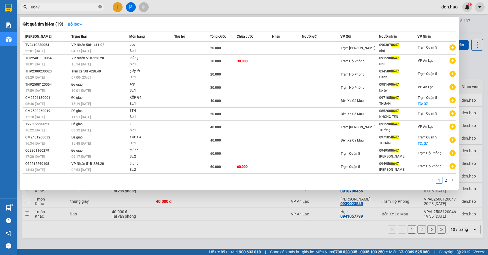
click at [99, 7] on icon "close-circle" at bounding box center [99, 6] width 3 height 3
click at [99, 7] on span at bounding box center [99, 7] width 3 height 6
